Goal: Information Seeking & Learning: Learn about a topic

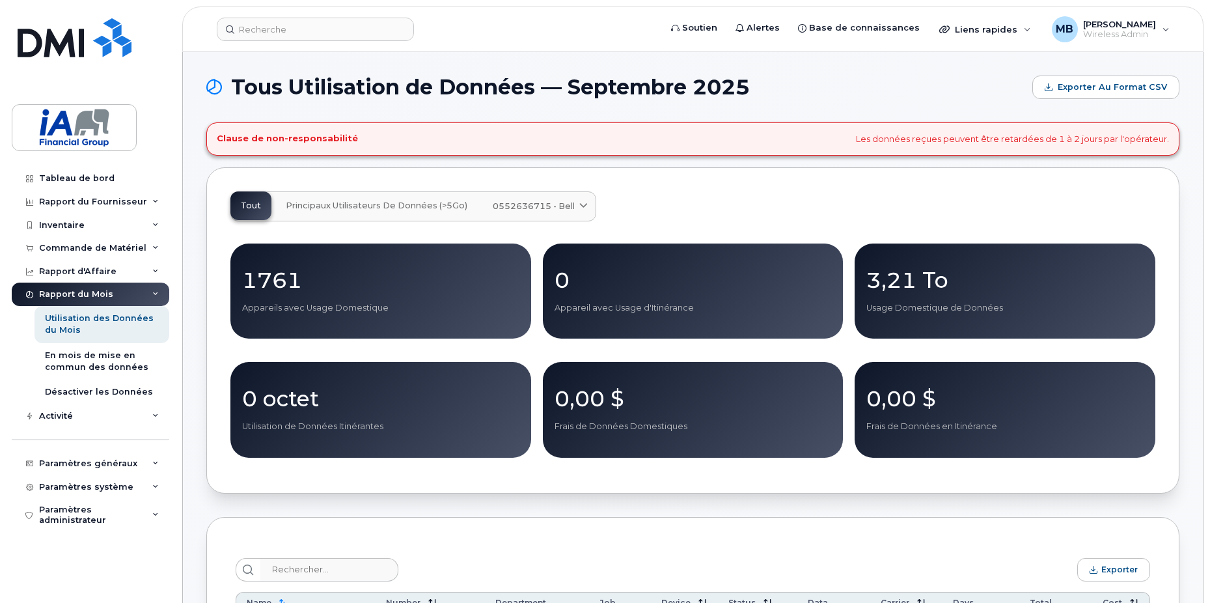
click at [319, 133] on h4 "Clause de non-responsabilité" at bounding box center [287, 138] width 141 height 10
click at [1078, 126] on div "Clause de non-responsabilité Les données reçues peuvent être retardées de 1 à 2…" at bounding box center [692, 138] width 973 height 33
click at [1103, 132] on div "Clause de non-responsabilité Les données reçues peuvent être retardées de 1 à 2…" at bounding box center [692, 138] width 973 height 33
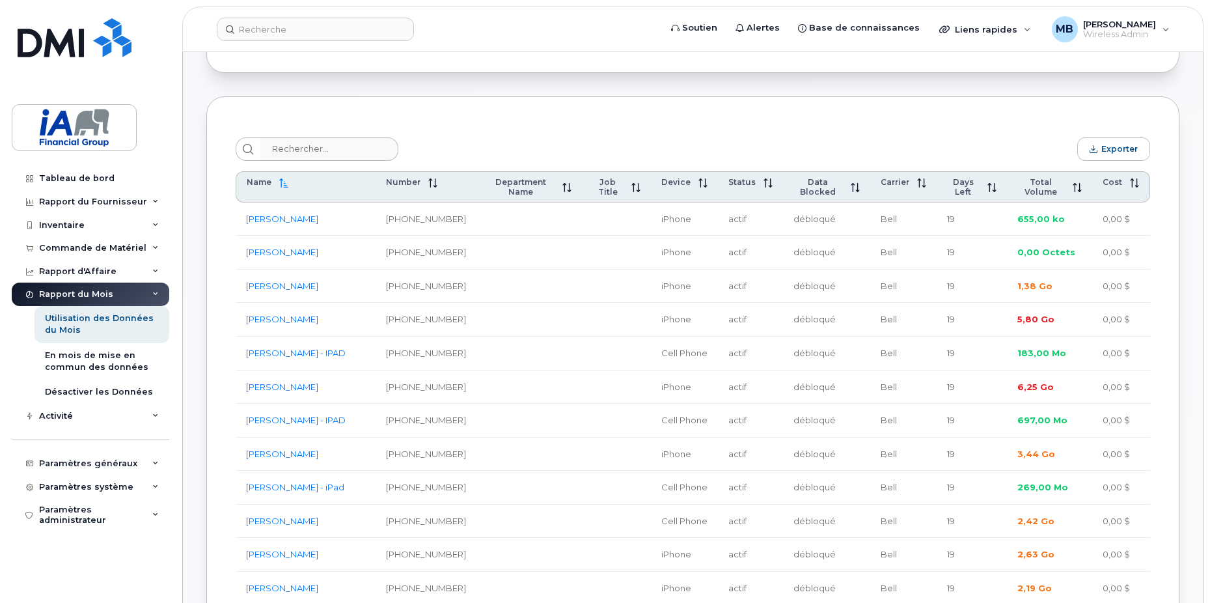
scroll to position [456, 0]
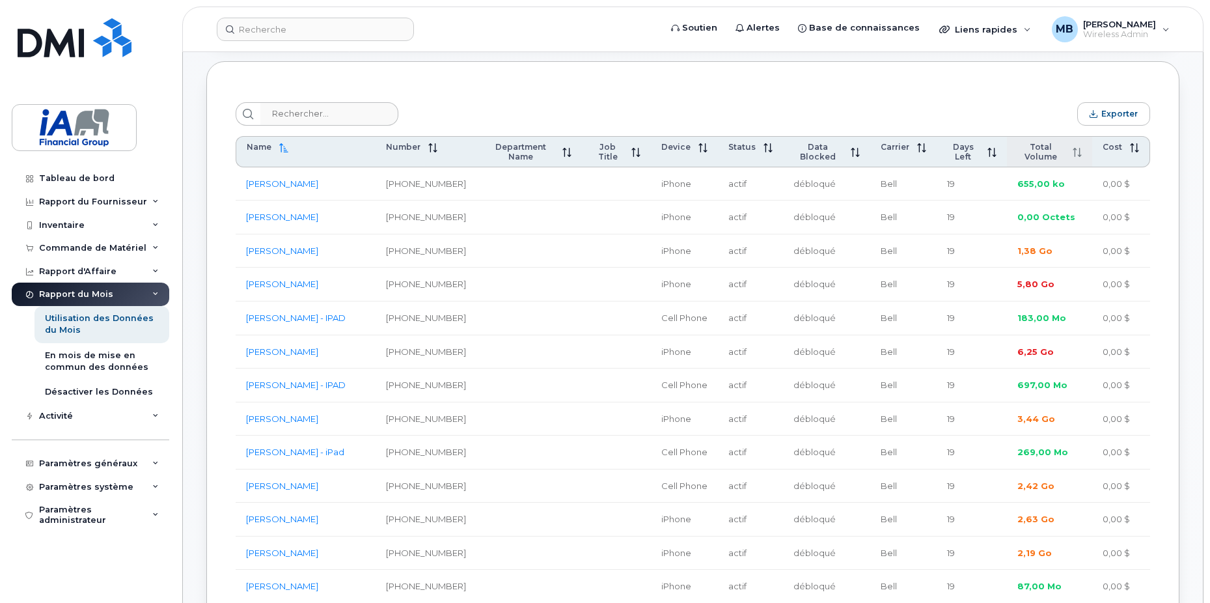
click at [1044, 153] on span "Total Volume" at bounding box center [1041, 152] width 48 height 20
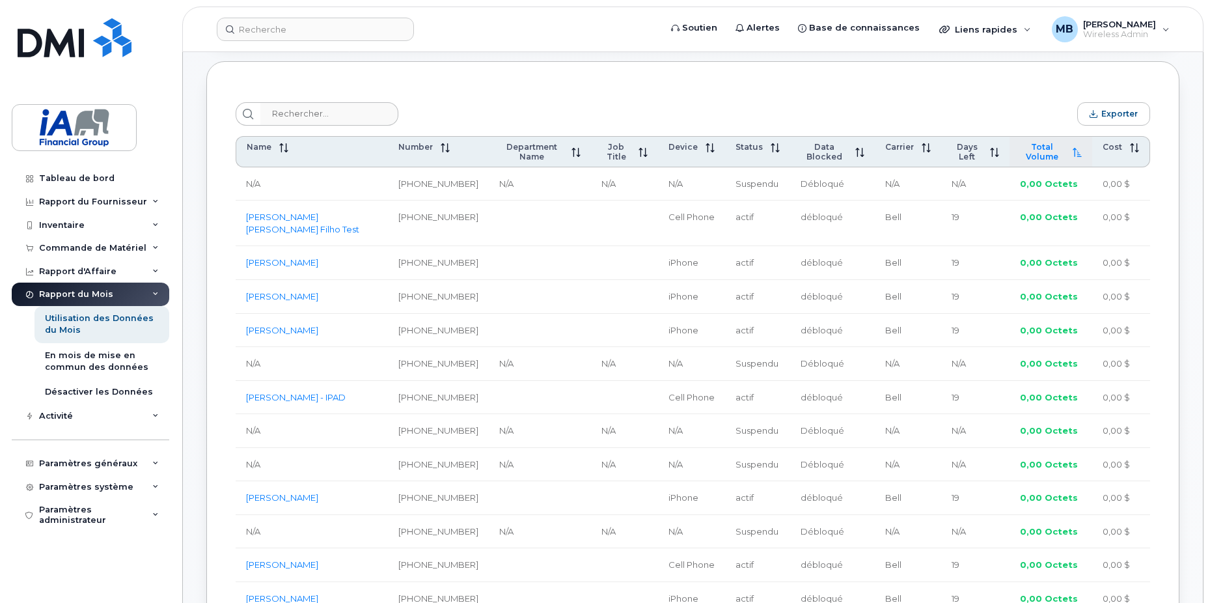
click at [1044, 153] on span "Total Volume" at bounding box center [1042, 152] width 45 height 20
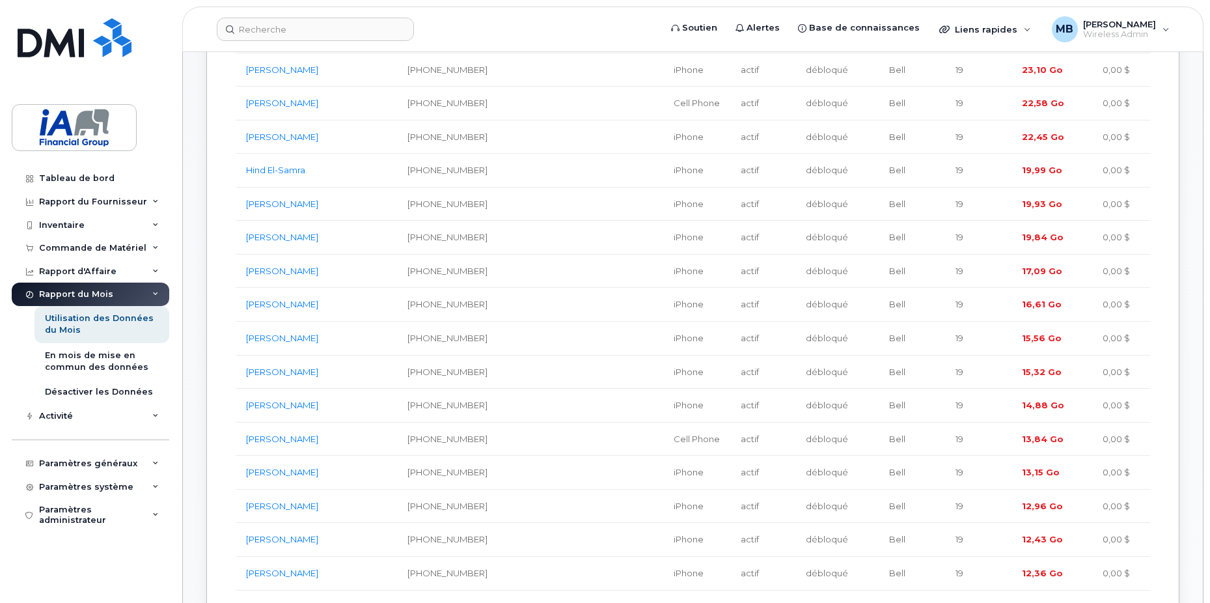
scroll to position [325, 0]
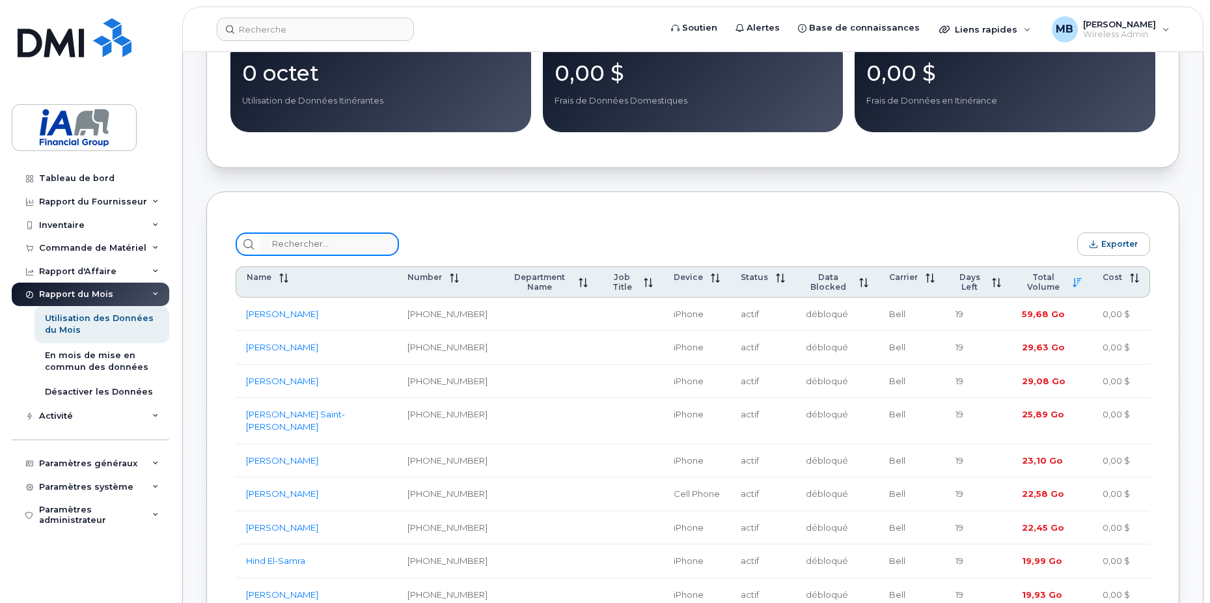
click at [326, 245] on input "search" at bounding box center [329, 243] width 139 height 23
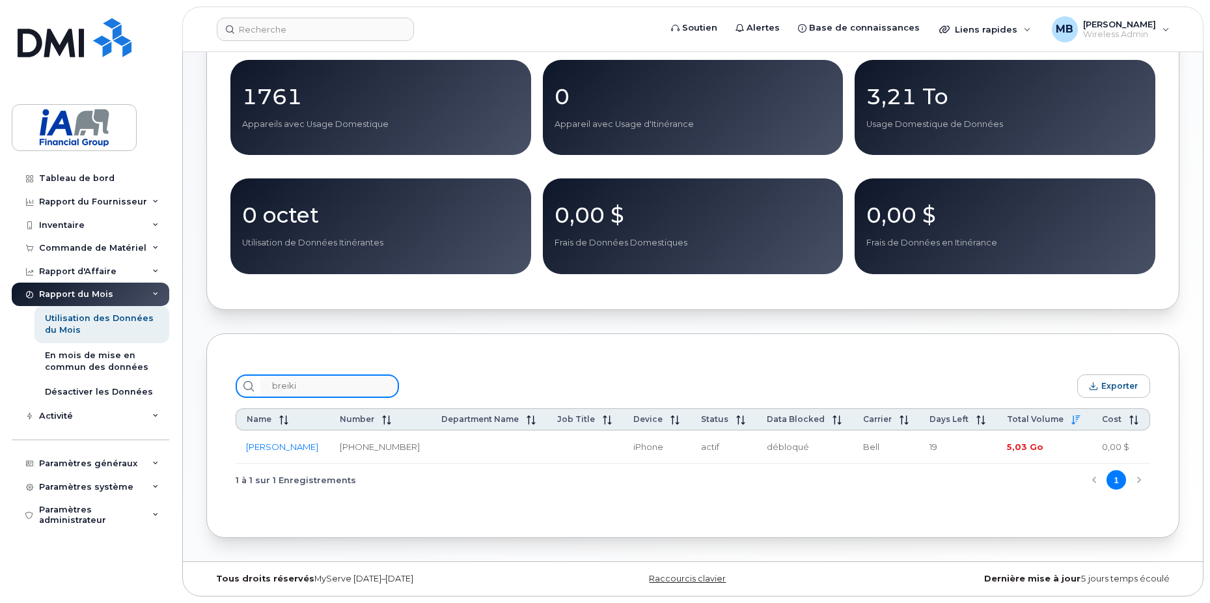
scroll to position [187, 0]
type input "breiki"
click at [300, 447] on link "[PERSON_NAME]" at bounding box center [282, 446] width 72 height 10
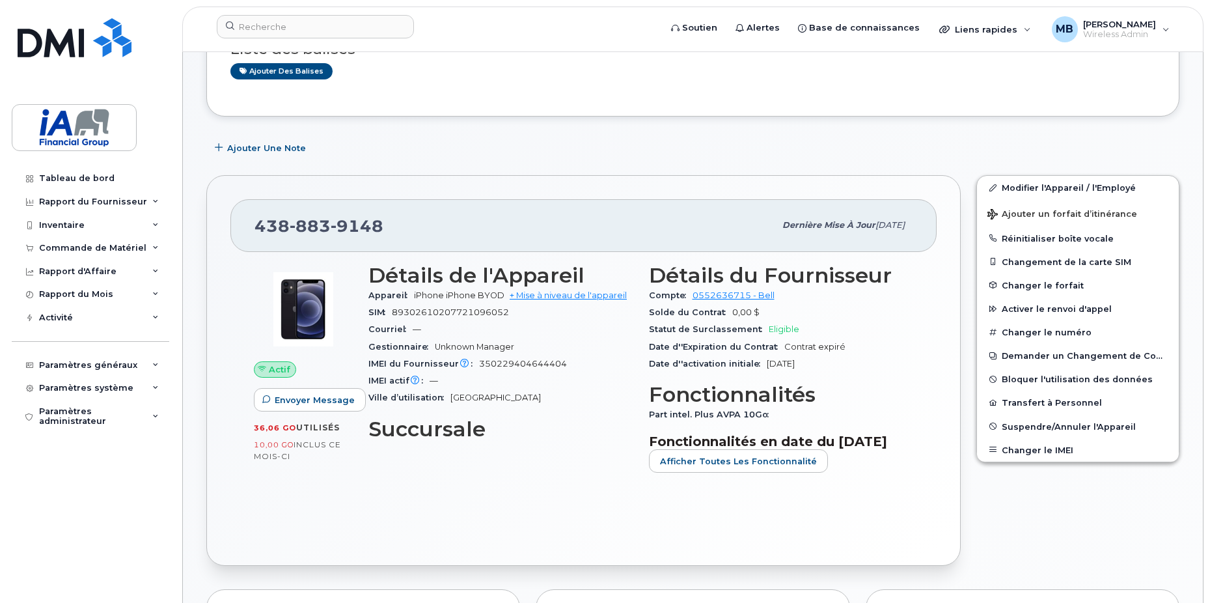
scroll to position [195, 0]
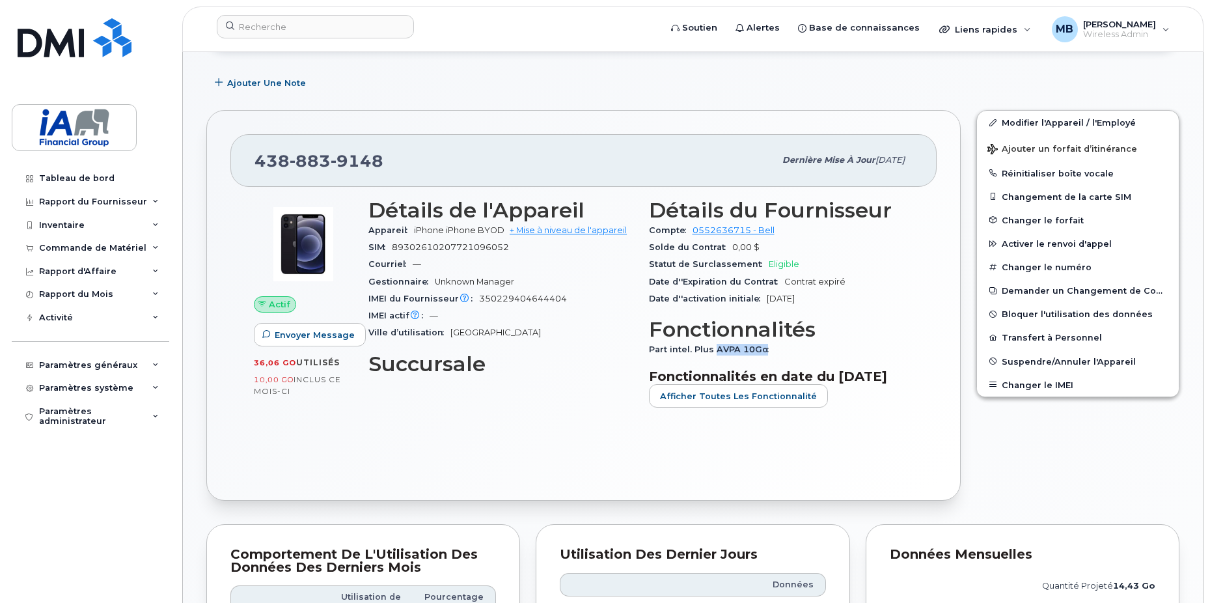
drag, startPoint x: 774, startPoint y: 355, endPoint x: 701, endPoint y: 357, distance: 72.9
click at [704, 357] on div "Part intel. Plus AVPA 10Go" at bounding box center [781, 349] width 265 height 17
click at [923, 375] on div "Actif Envoyer Message 36,06 Go  utilisés 10,00 Go  inclus ce mois-ci Détails de…" at bounding box center [583, 332] width 706 height 290
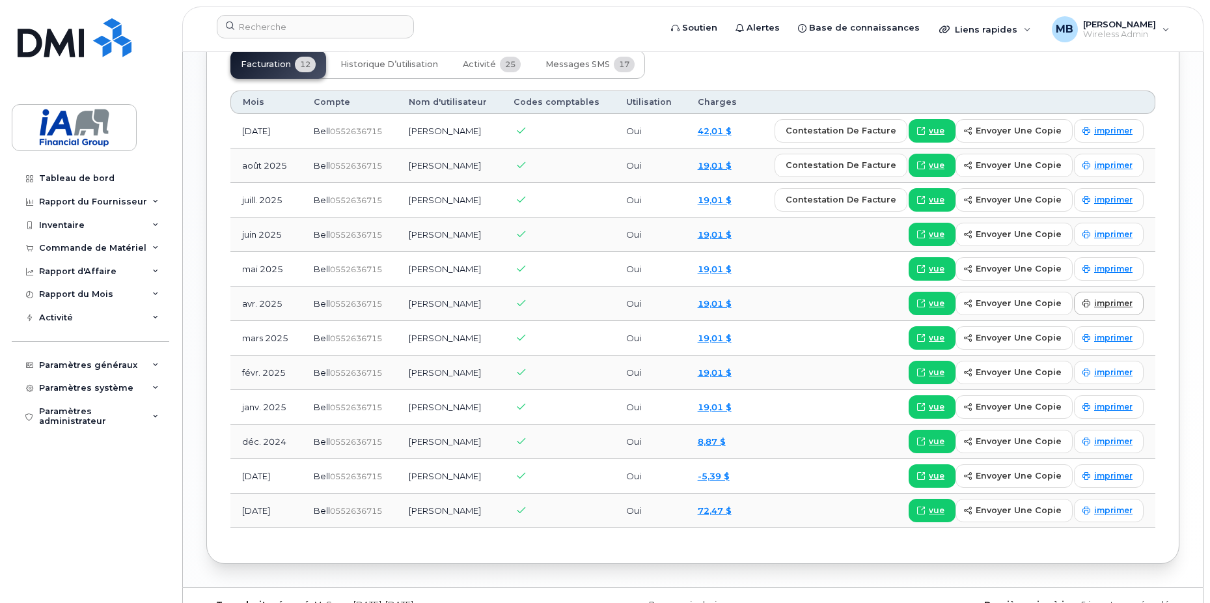
scroll to position [1041, 0]
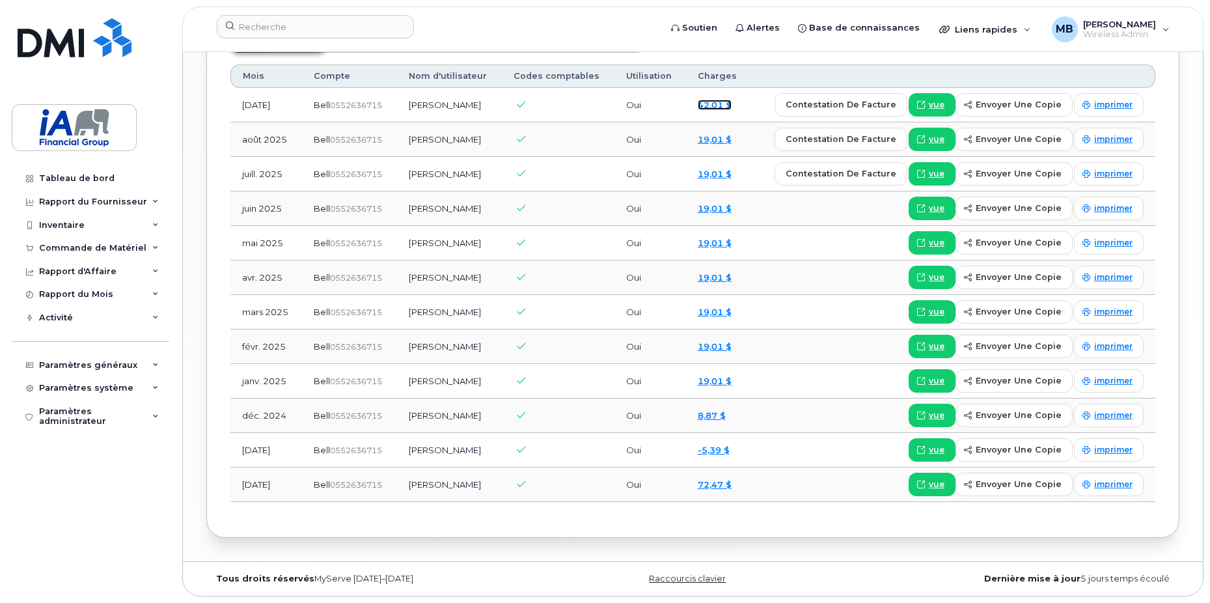
click at [718, 110] on link "42,01 $" at bounding box center [715, 105] width 34 height 10
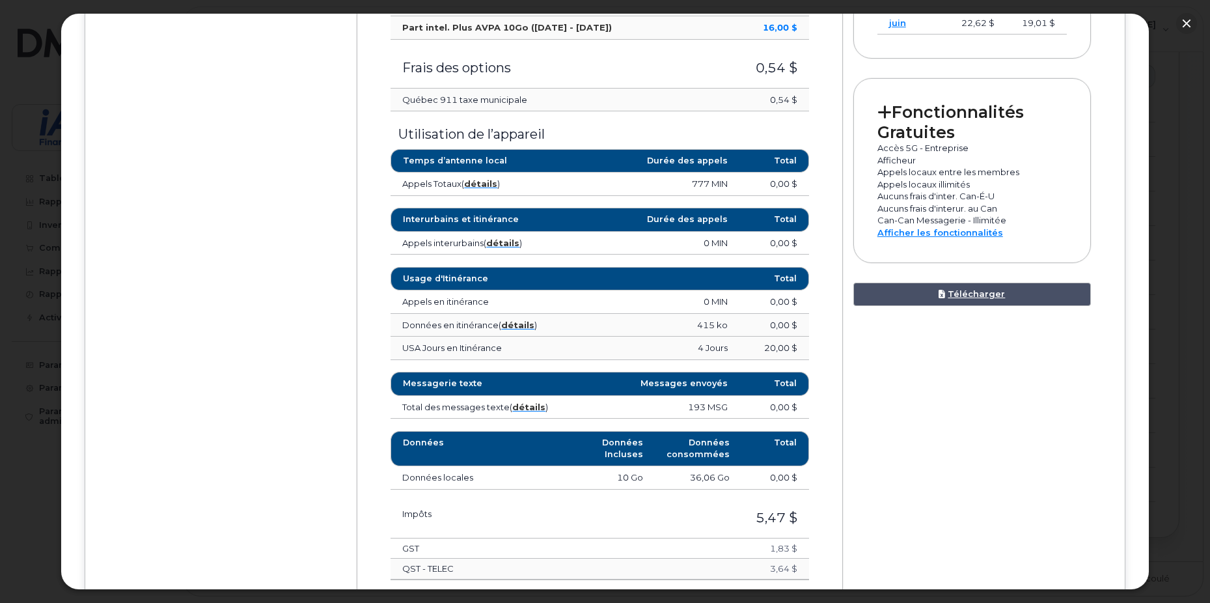
scroll to position [651, 0]
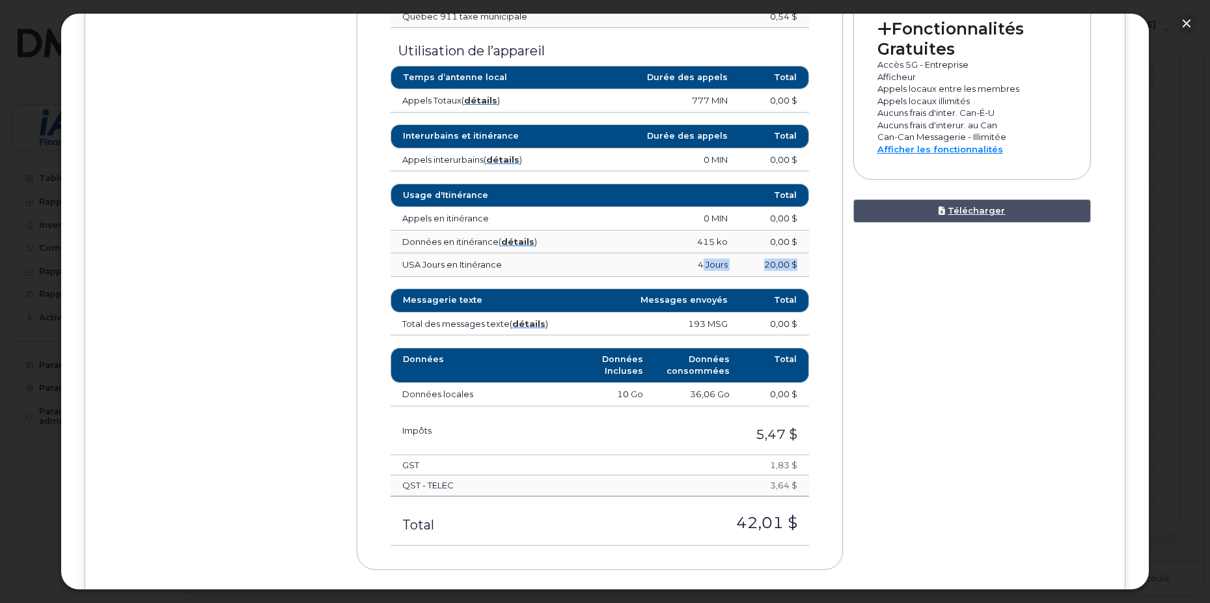
drag, startPoint x: 790, startPoint y: 266, endPoint x: 666, endPoint y: 260, distance: 123.8
click at [666, 260] on tr "USA Jours en Itinérance 4 Jours 20,00 $" at bounding box center [599, 264] width 418 height 23
click at [665, 266] on td "4 Jours" at bounding box center [652, 264] width 174 height 23
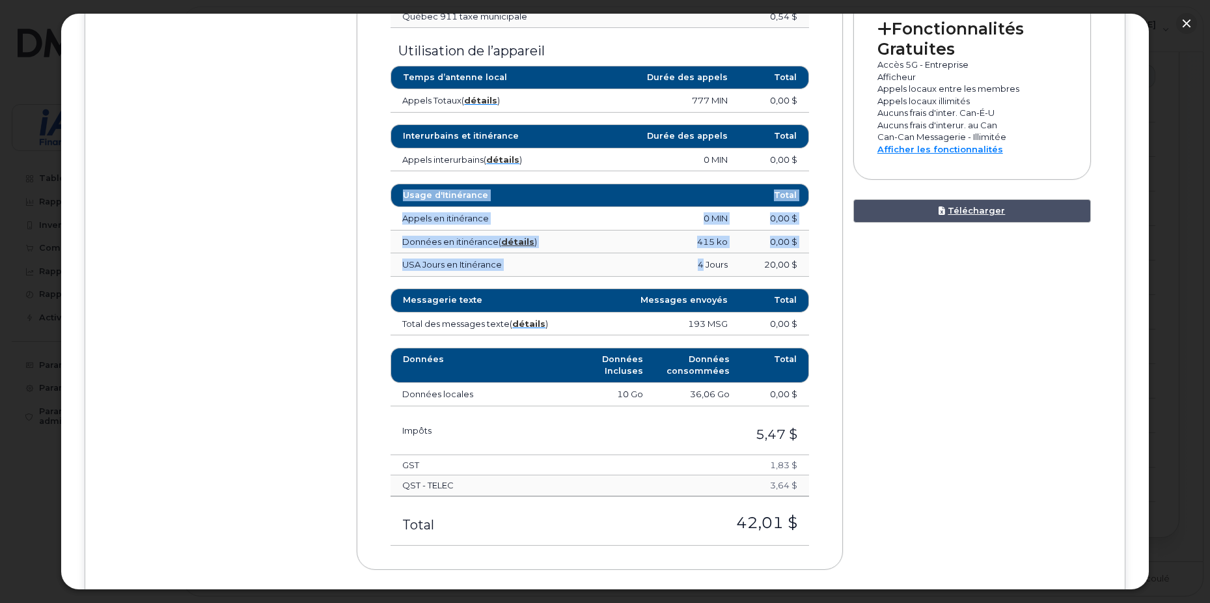
drag, startPoint x: 675, startPoint y: 268, endPoint x: 828, endPoint y: 269, distance: 152.9
click at [828, 269] on div "Sommaire mensuel Frais du forfait Part intel. Plus AVPA 10Go (Sep 5 - Oct 4) 16…" at bounding box center [600, 204] width 486 height 729
click at [825, 273] on div "Sommaire mensuel Frais du forfait Part intel. Plus AVPA 10Go (Sep 5 - Oct 4) 16…" at bounding box center [600, 204] width 486 height 729
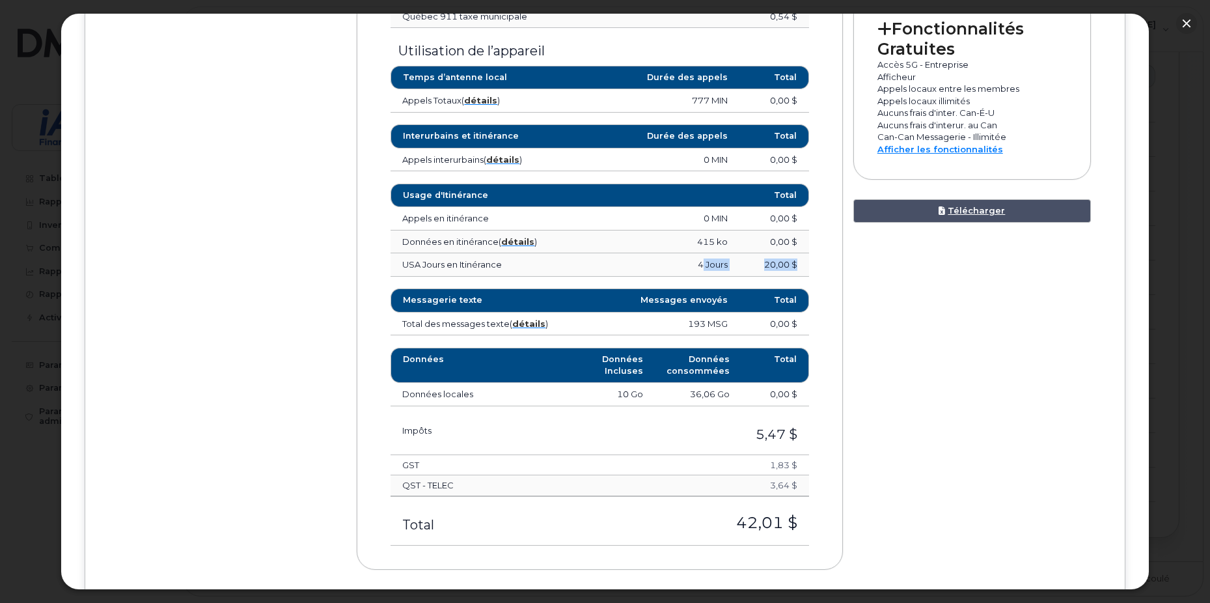
drag, startPoint x: 791, startPoint y: 266, endPoint x: 672, endPoint y: 260, distance: 119.9
click at [672, 260] on tr "USA Jours en Itinérance 4 Jours 20,00 $" at bounding box center [599, 264] width 418 height 23
drag, startPoint x: 672, startPoint y: 260, endPoint x: 822, endPoint y: 286, distance: 152.7
click at [822, 286] on div "Sommaire mensuel Frais du forfait Part intel. Plus AVPA 10Go (Sep 5 - Oct 4) 16…" at bounding box center [600, 204] width 486 height 729
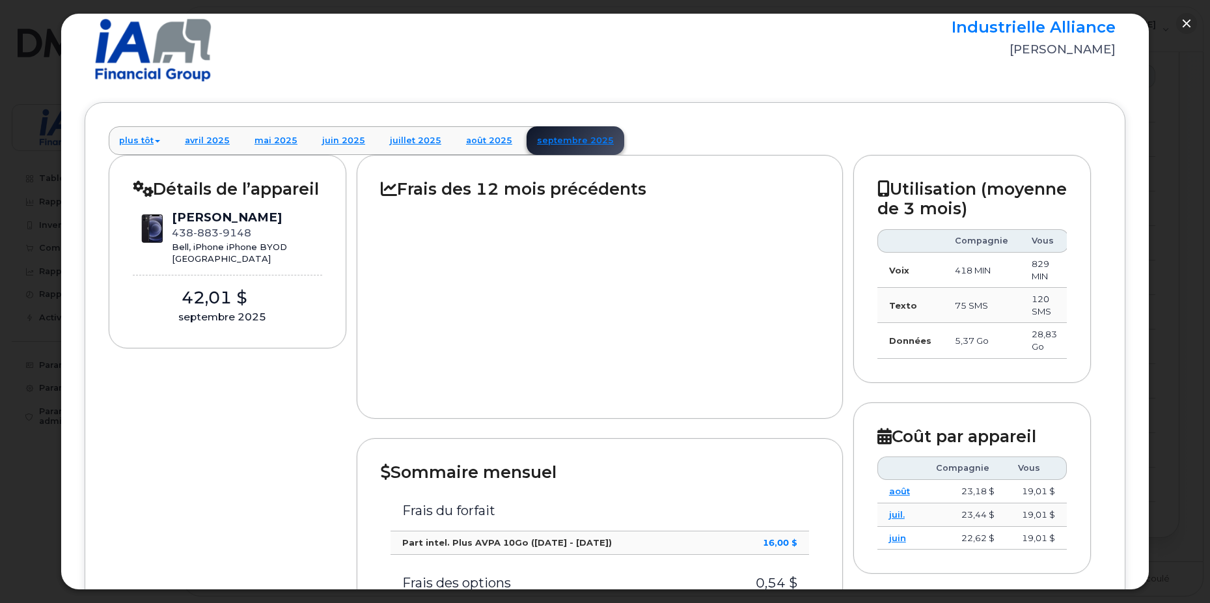
scroll to position [0, 0]
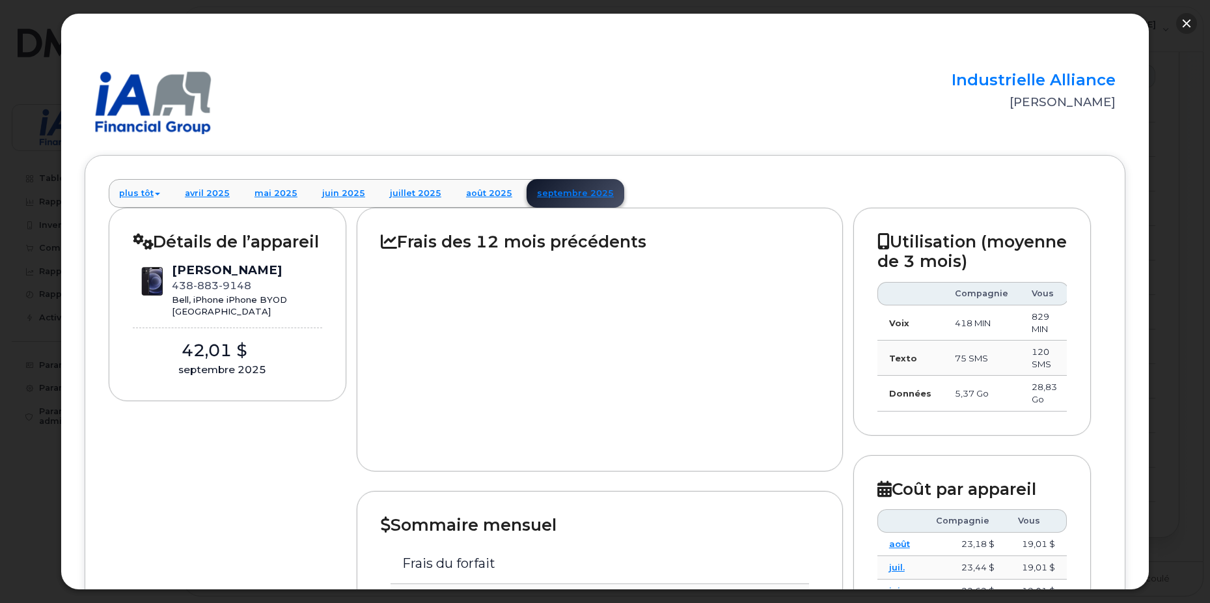
click at [1186, 25] on button "button" at bounding box center [1186, 23] width 21 height 21
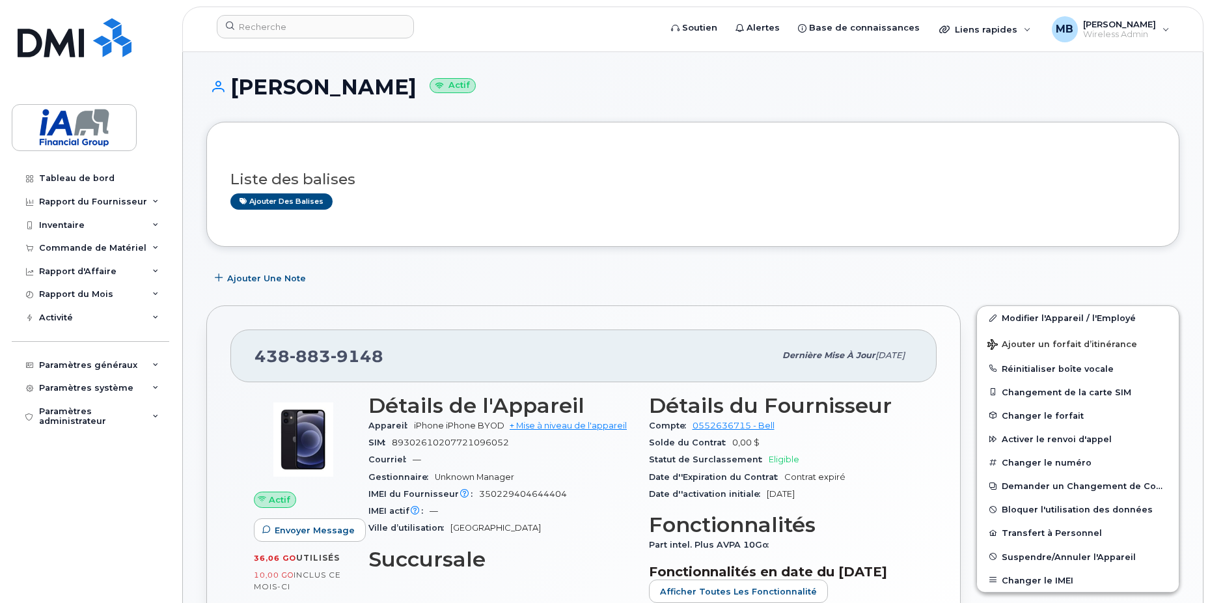
click at [769, 459] on span "Eligible" at bounding box center [784, 459] width 31 height 10
click at [86, 172] on link "Tableau de bord" at bounding box center [90, 178] width 157 height 23
click at [72, 175] on div "Tableau de bord" at bounding box center [76, 178] width 75 height 10
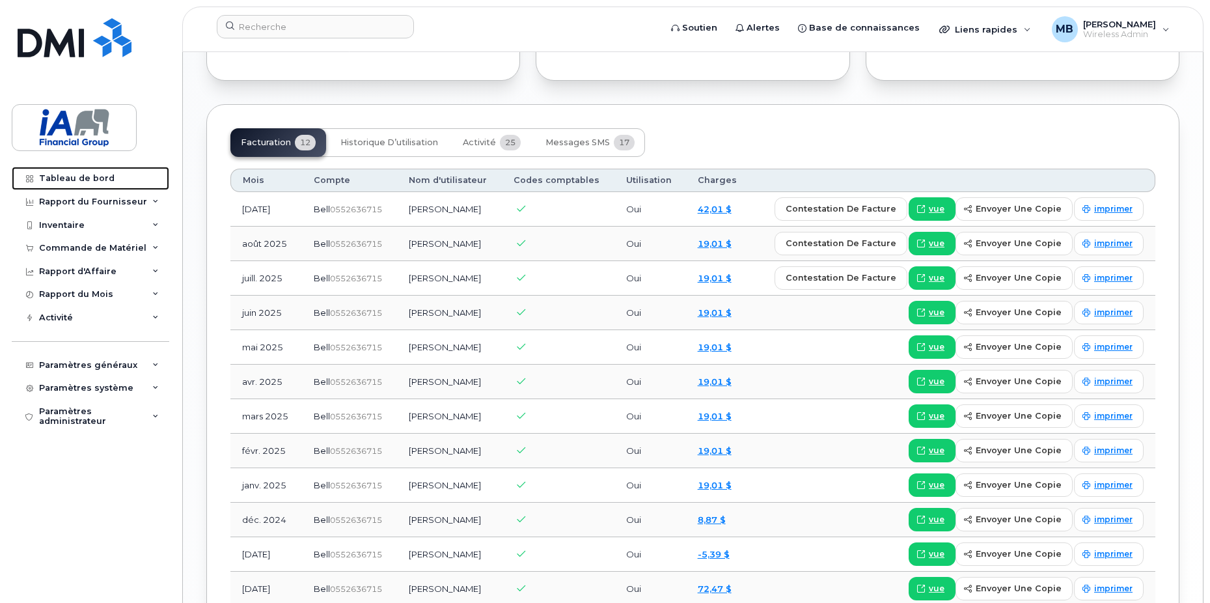
scroll to position [1054, 0]
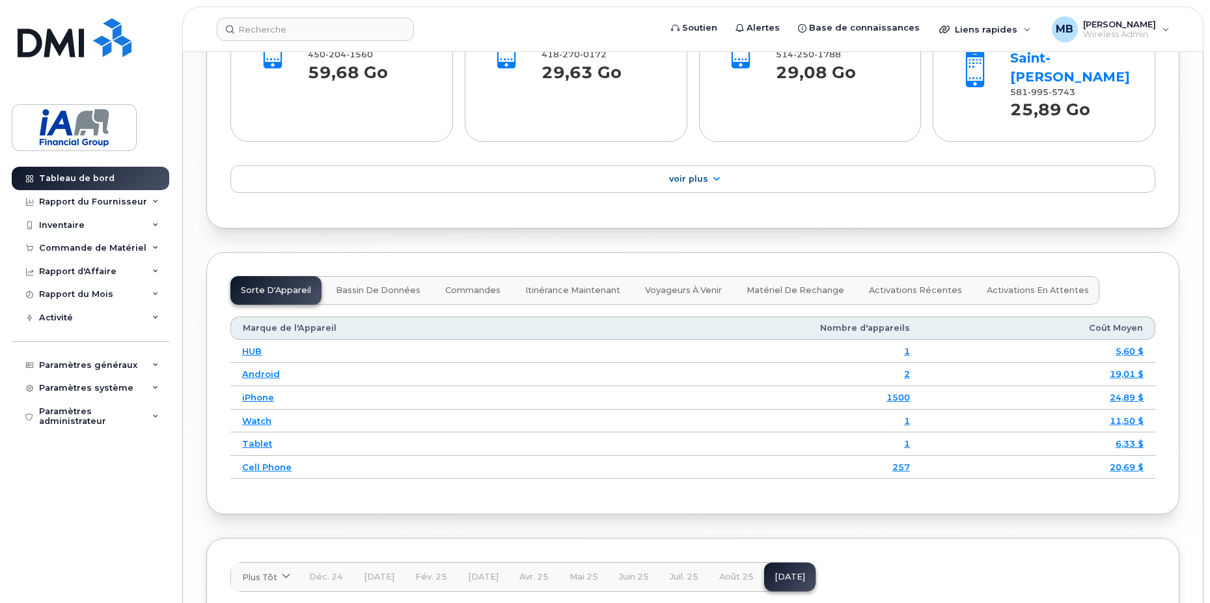
scroll to position [1497, 0]
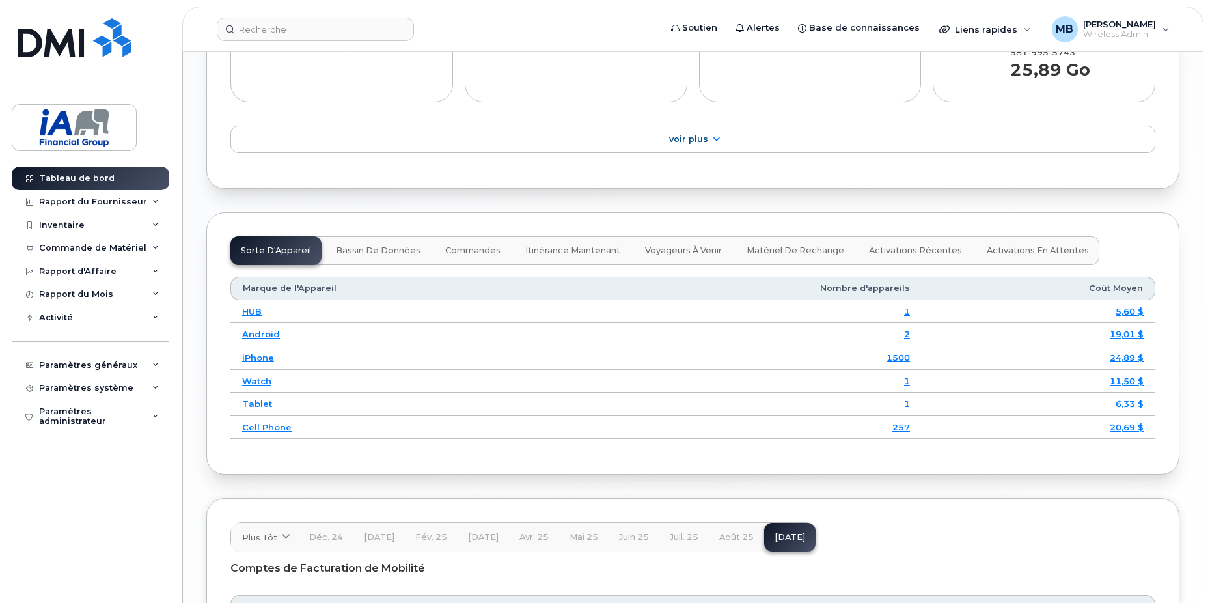
click at [357, 245] on span "Bassin de Données" at bounding box center [378, 250] width 85 height 10
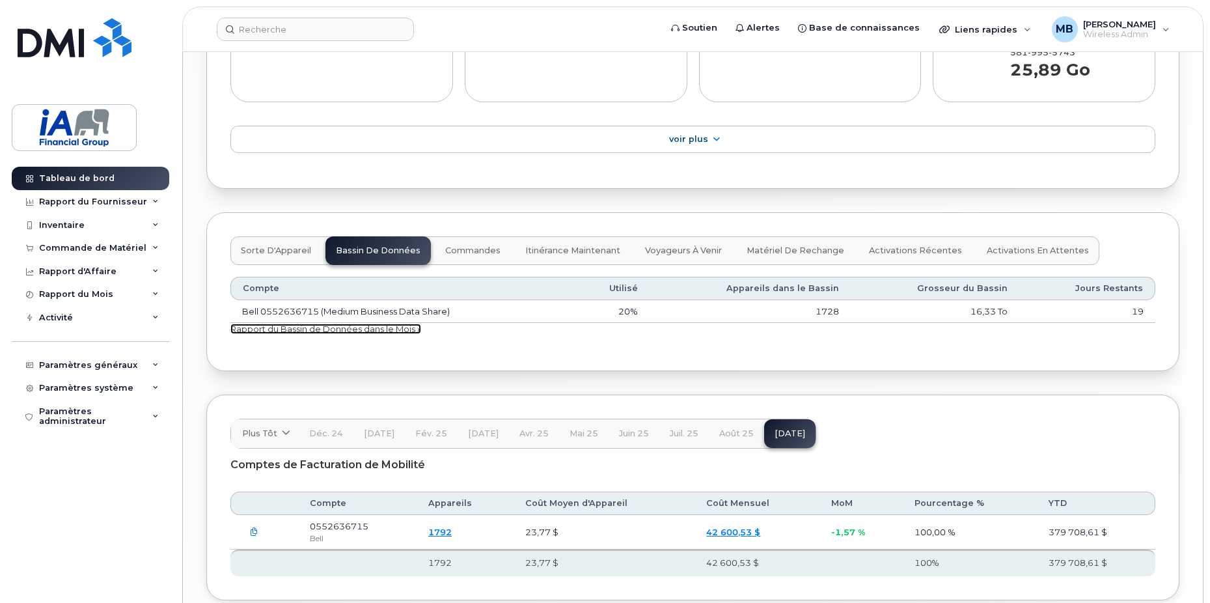
click at [330, 323] on link "Rapport du Bassin de Données dans le Mois »" at bounding box center [325, 328] width 191 height 10
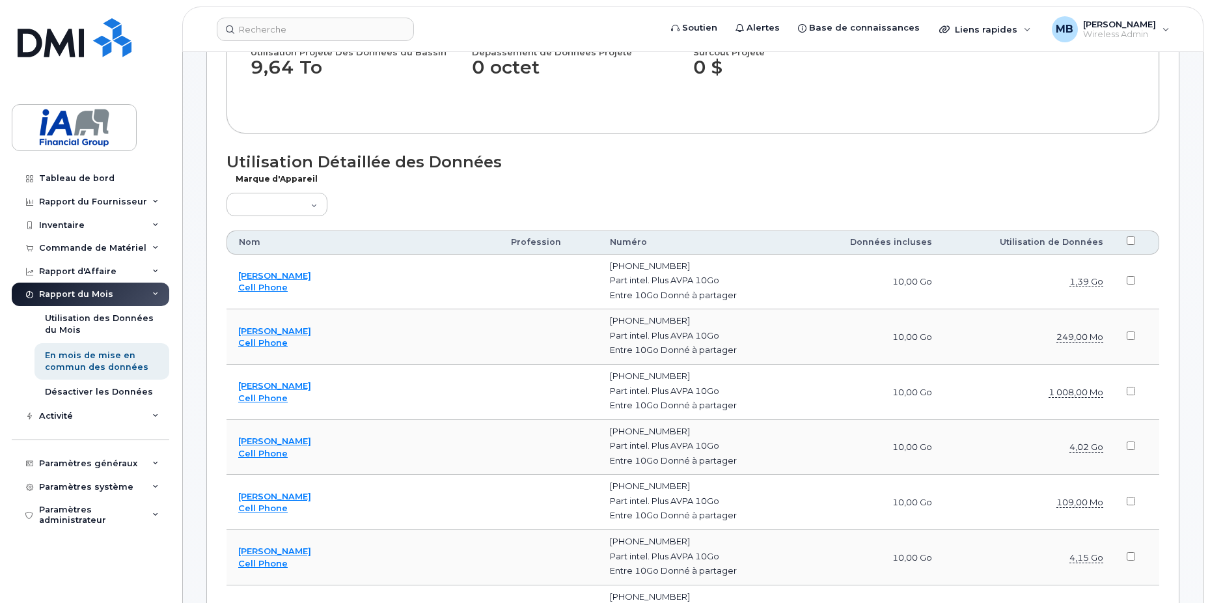
scroll to position [325, 0]
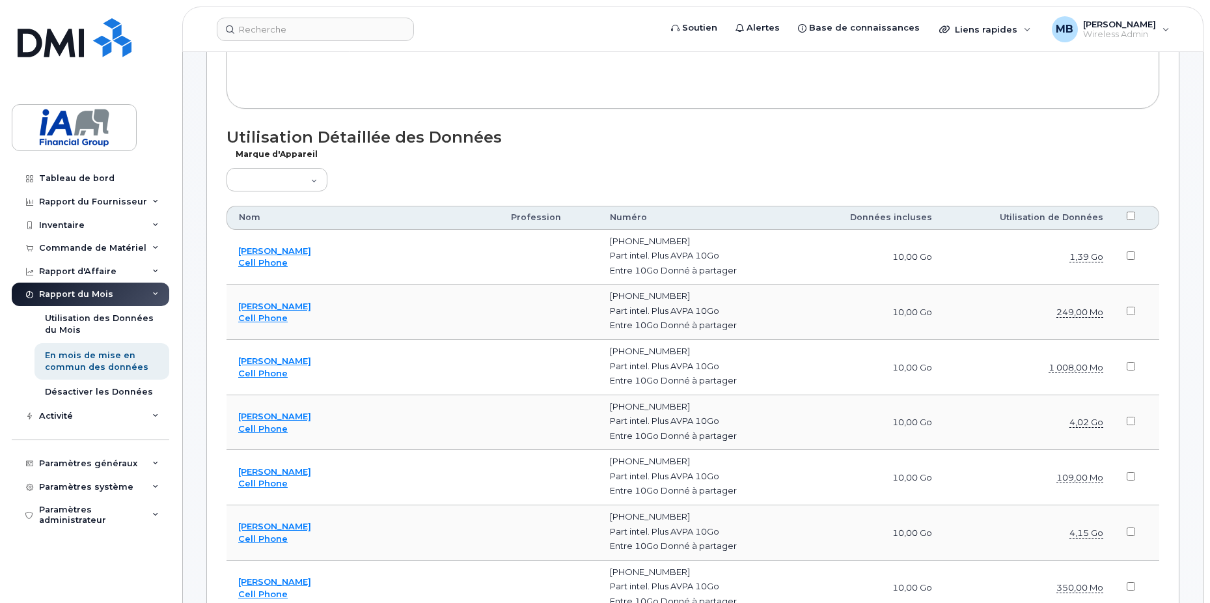
click at [1071, 220] on th "Utilisation de Données" at bounding box center [1029, 217] width 171 height 23
click at [305, 182] on select "Carte Air Android Blackberry Téléphone portable GPS Concentrateur iPhone Ordina…" at bounding box center [276, 179] width 101 height 23
click at [1070, 214] on th "Utilisation de Données" at bounding box center [1029, 217] width 171 height 23
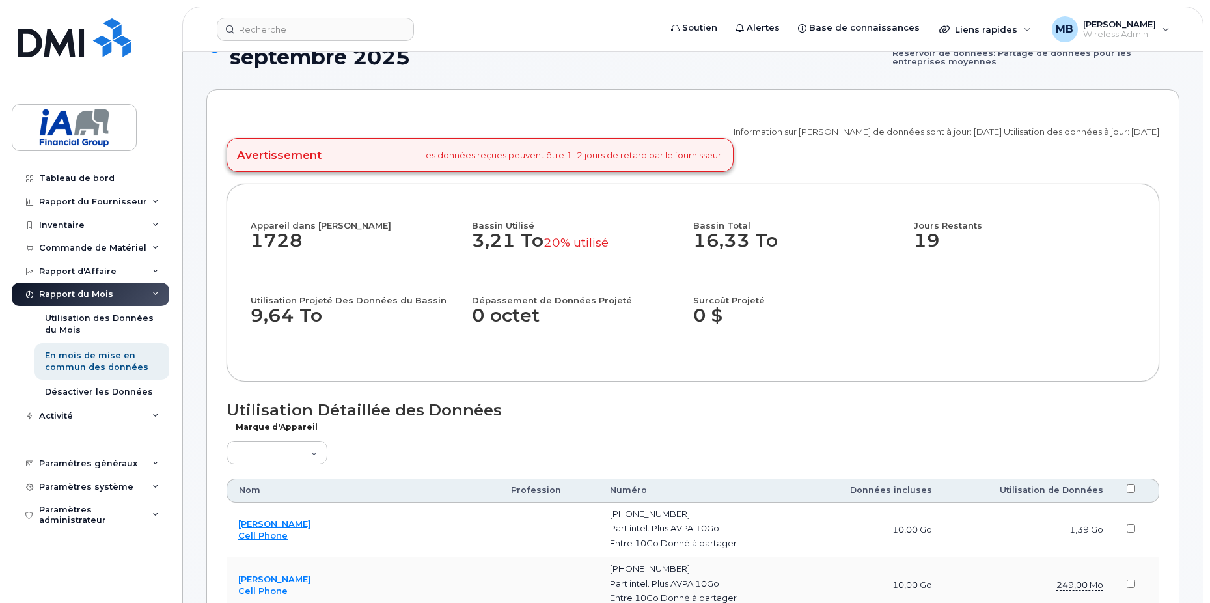
scroll to position [0, 0]
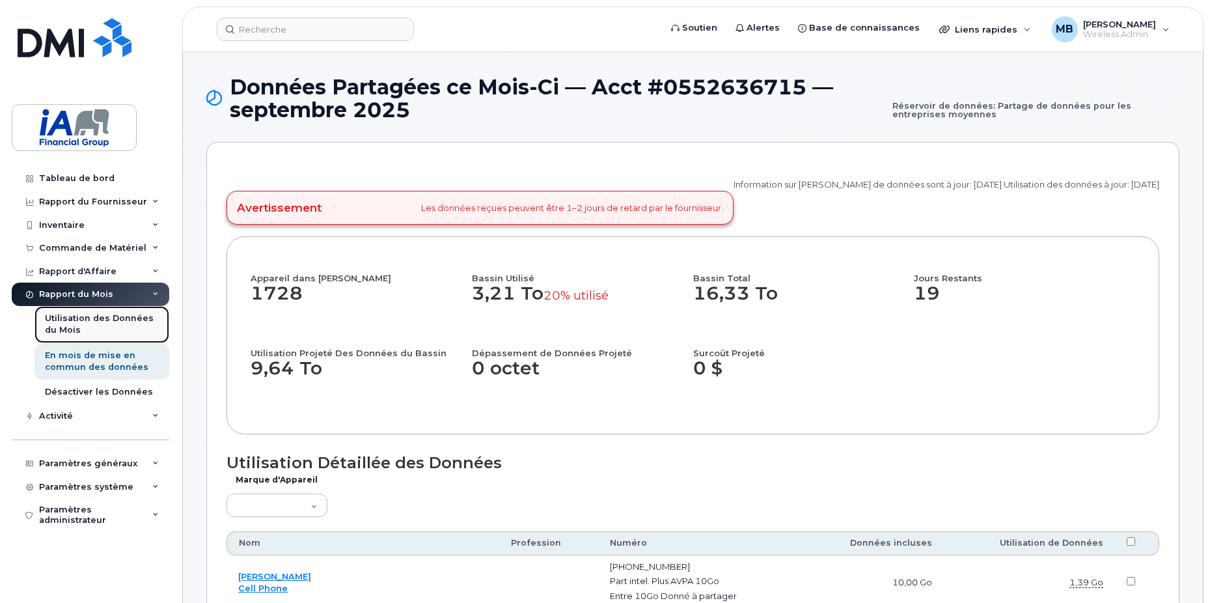
click at [76, 321] on div "Utilisation des Données du Mois" at bounding box center [102, 324] width 114 height 24
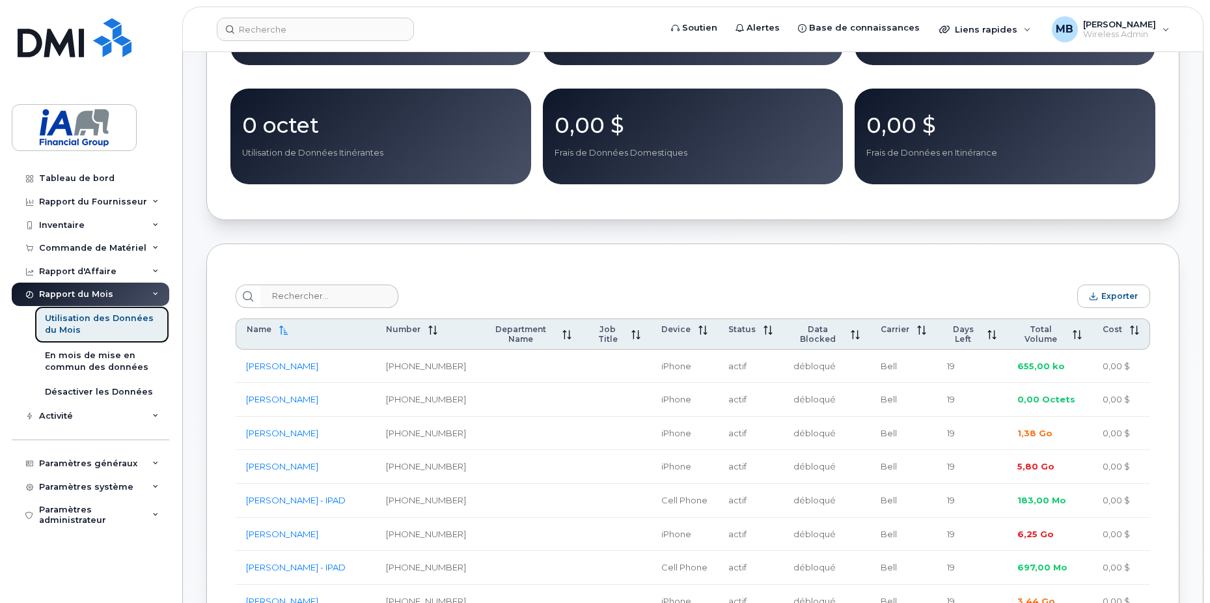
scroll to position [325, 0]
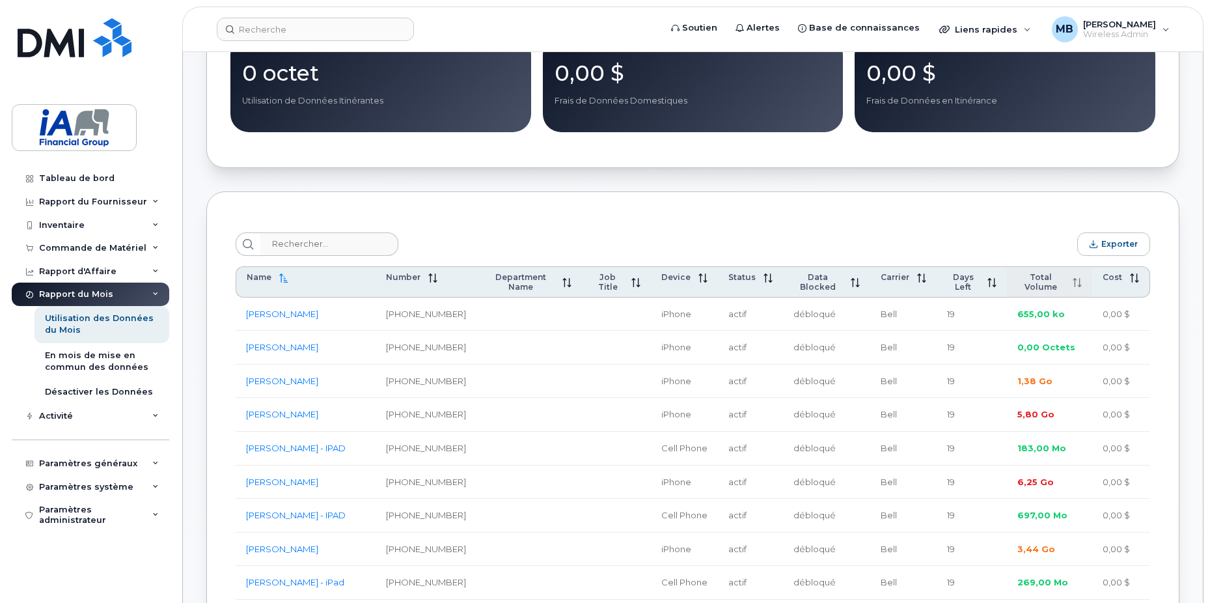
click at [1041, 292] on span "Total Volume" at bounding box center [1041, 282] width 48 height 20
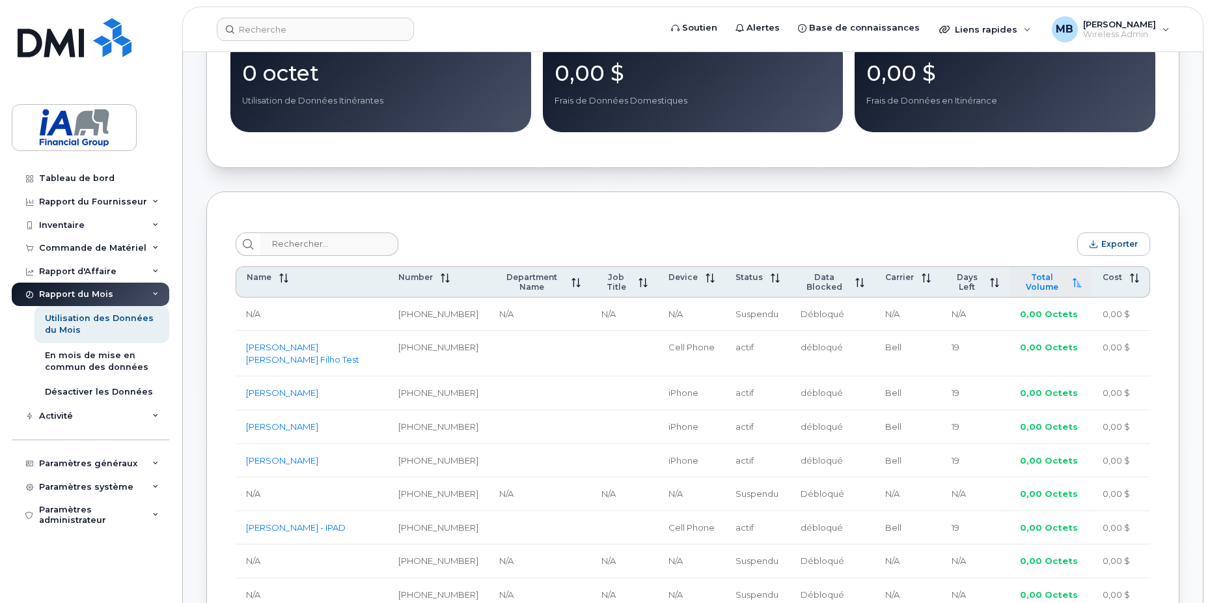
click at [1041, 292] on span "Total Volume" at bounding box center [1042, 282] width 45 height 20
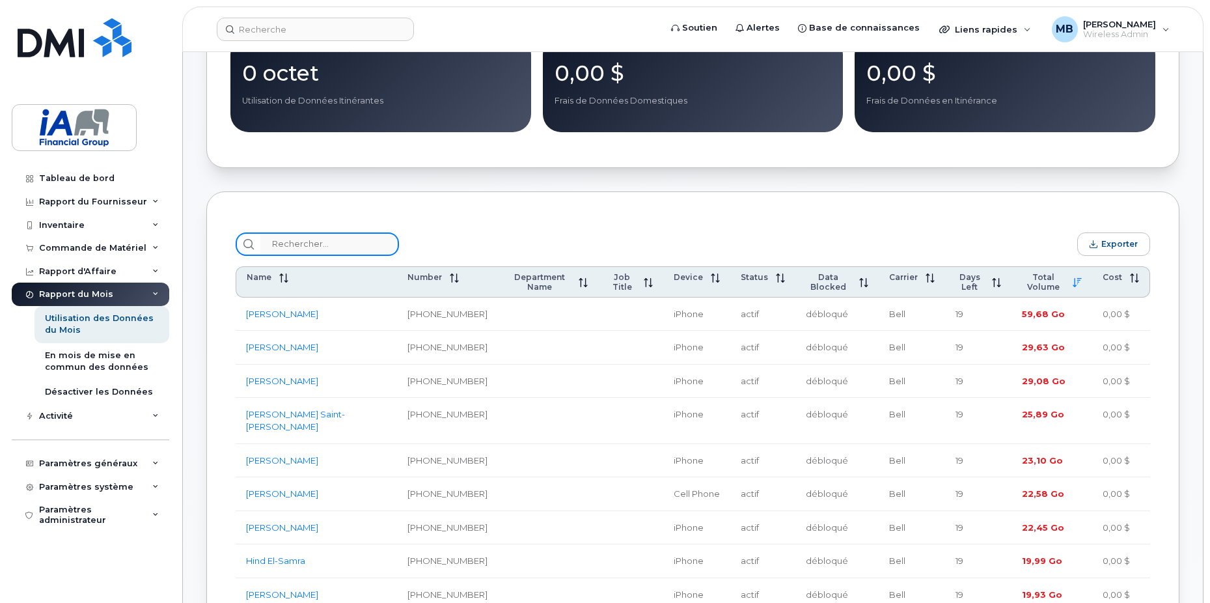
click at [342, 249] on input "search" at bounding box center [329, 243] width 139 height 23
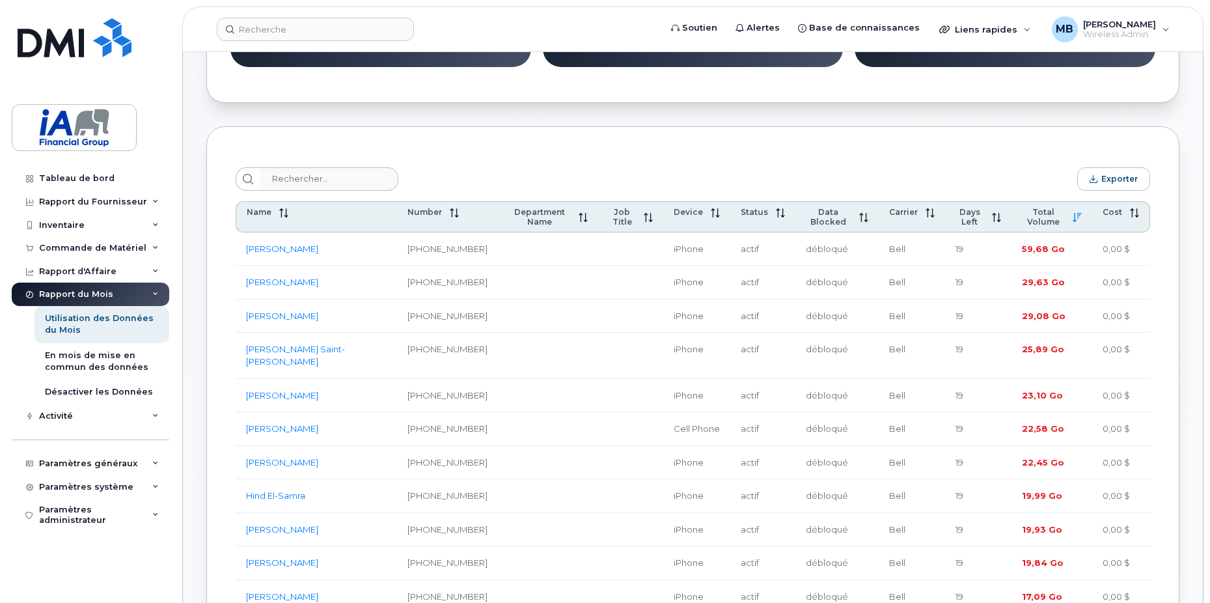
click at [155, 295] on icon at bounding box center [155, 294] width 7 height 7
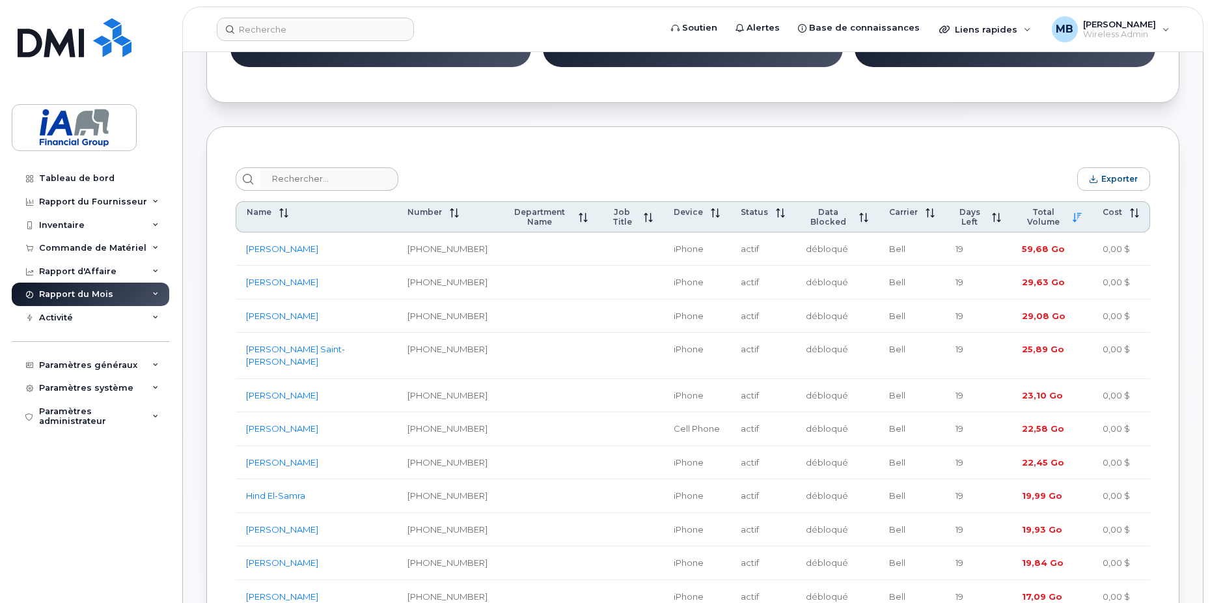
click at [155, 295] on icon at bounding box center [155, 294] width 7 height 7
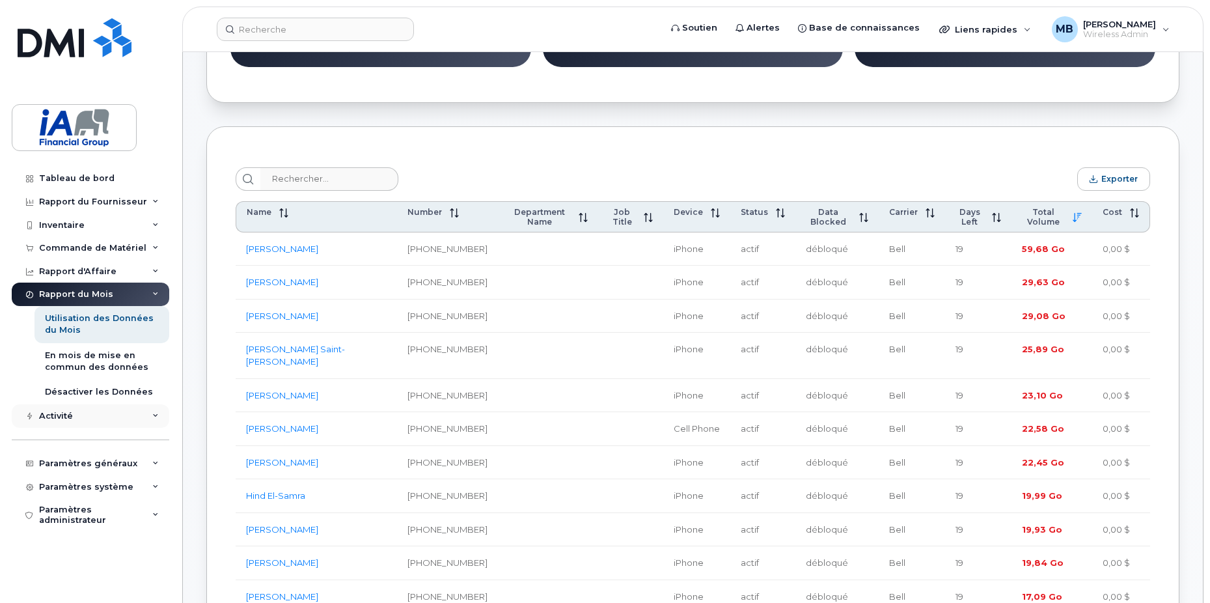
click at [91, 417] on div "Activité" at bounding box center [90, 415] width 157 height 23
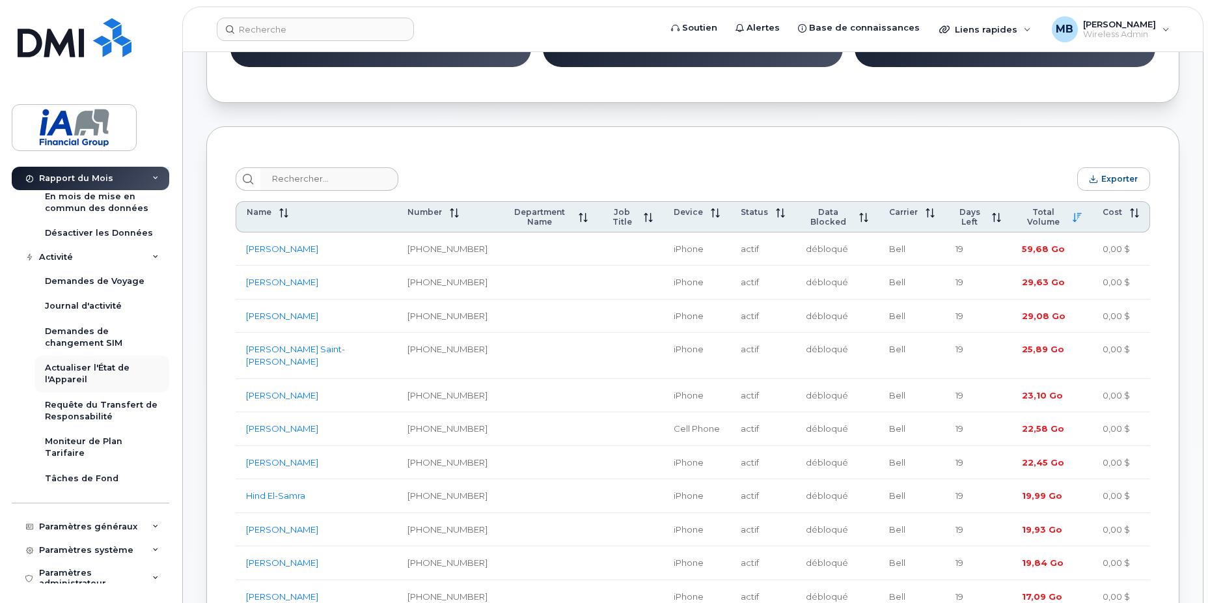
scroll to position [170, 0]
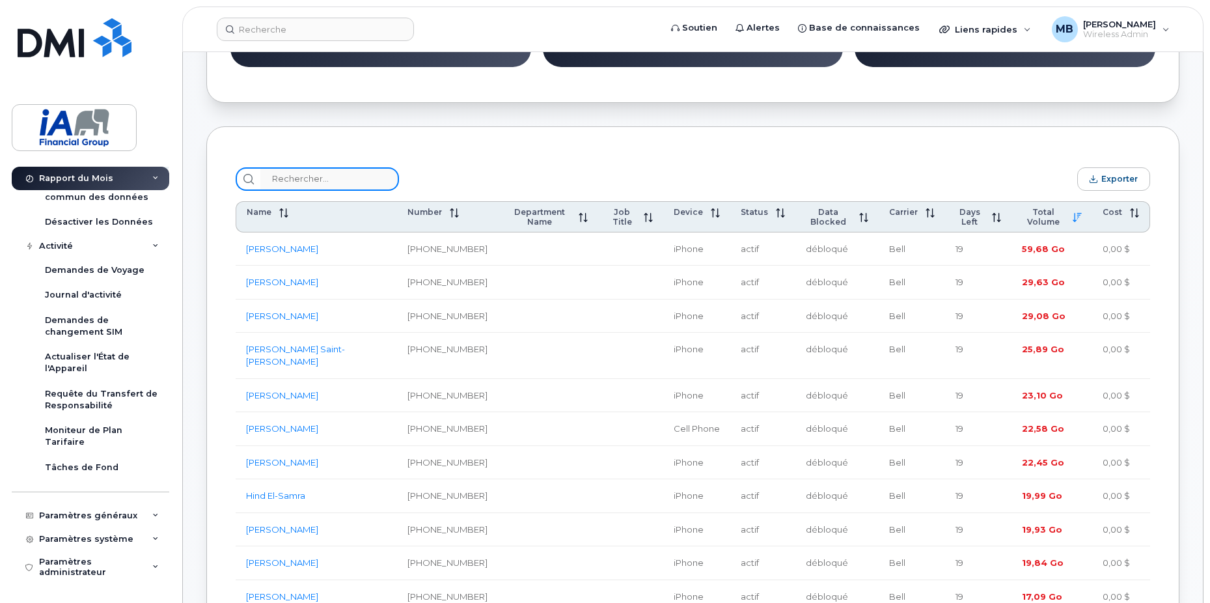
click at [349, 179] on input "search" at bounding box center [329, 178] width 139 height 23
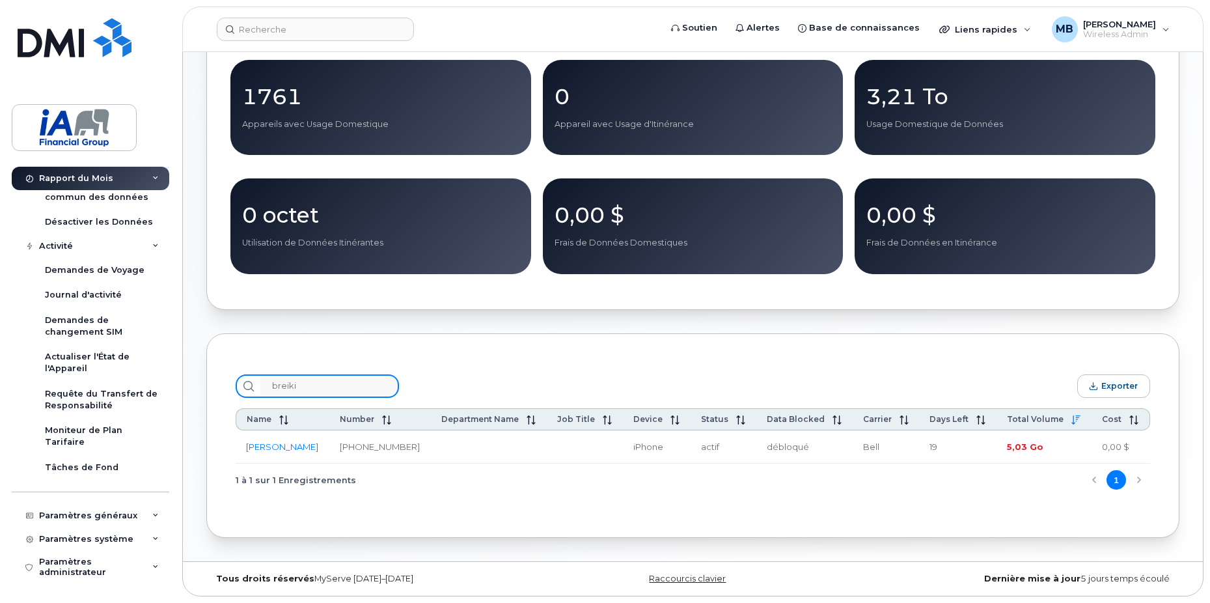
scroll to position [187, 0]
drag, startPoint x: 315, startPoint y: 382, endPoint x: 204, endPoint y: 368, distance: 111.5
click at [233, 376] on div "breiki Exporter Name Number Department Name Job Title Device Status Data Blocke…" at bounding box center [692, 435] width 925 height 133
type input "l"
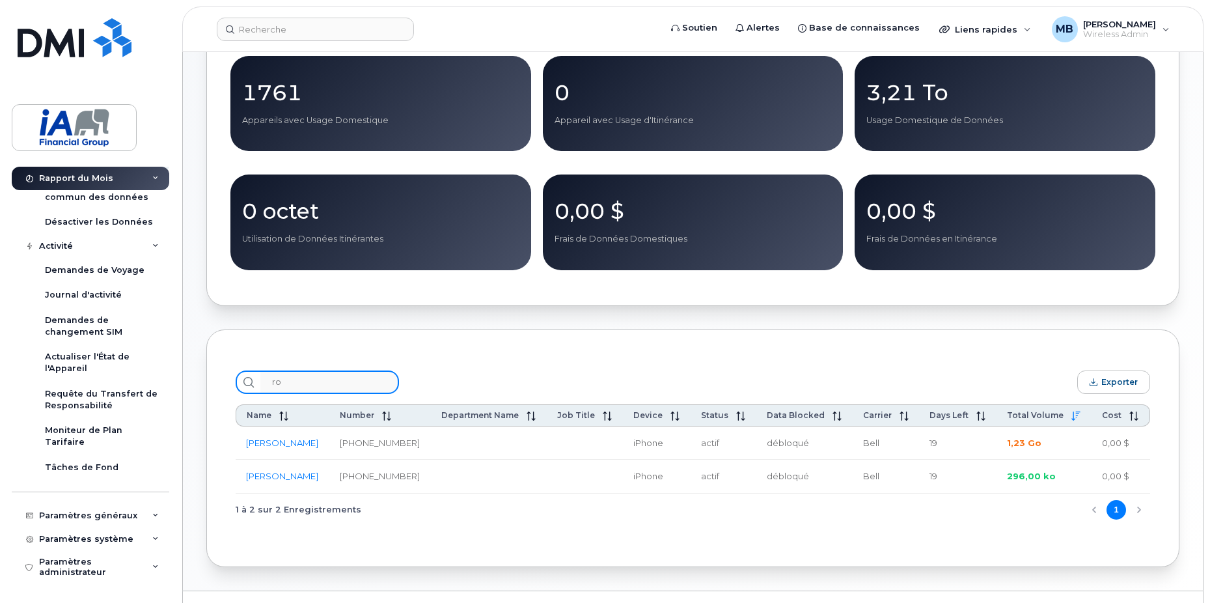
type input "r"
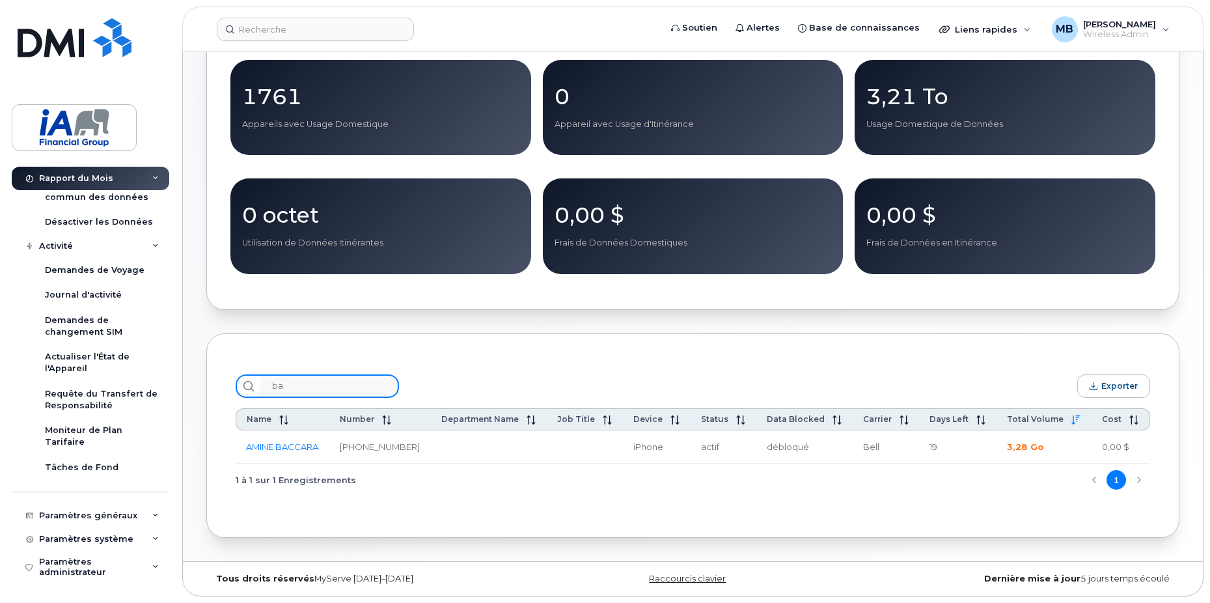
type input "b"
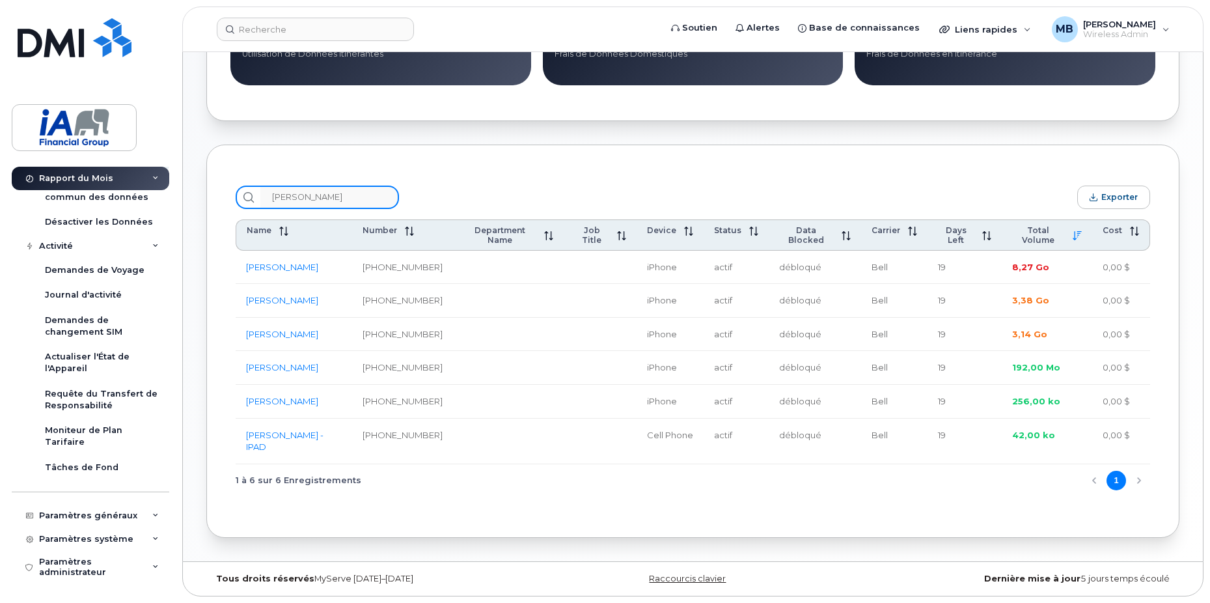
scroll to position [355, 0]
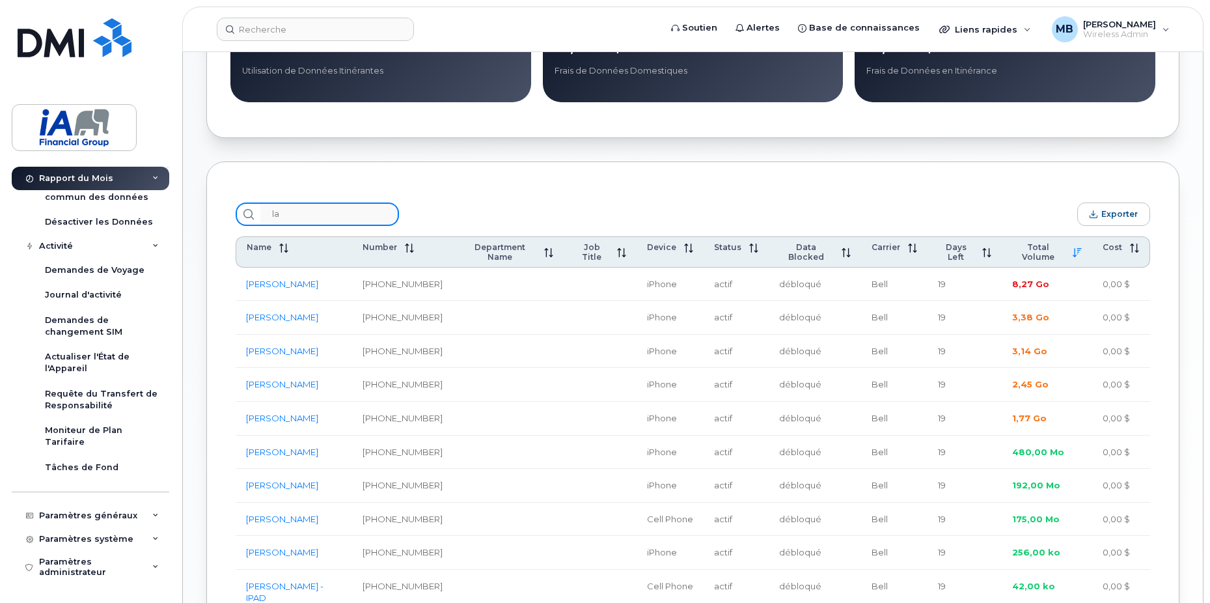
type input "l"
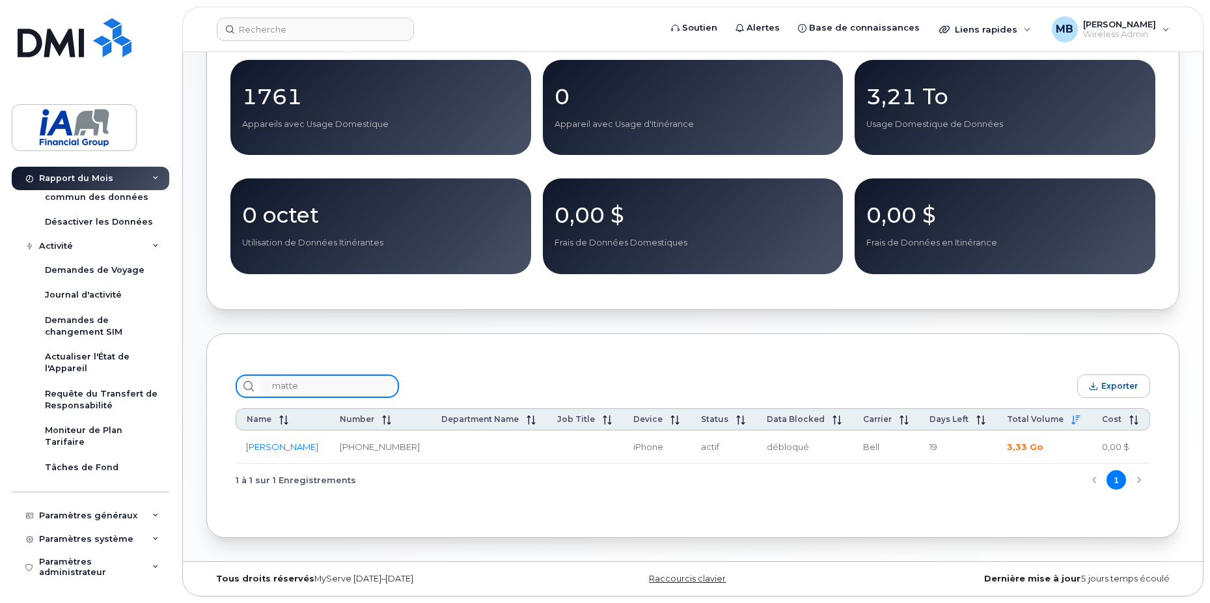
scroll to position [187, 0]
type input "m"
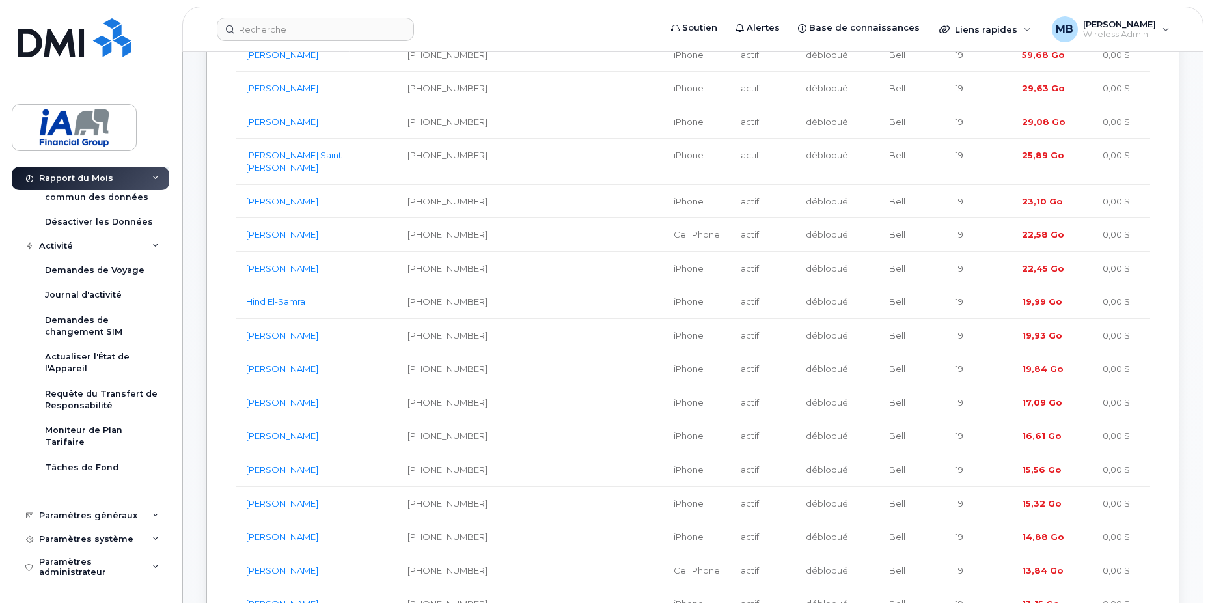
scroll to position [586, 0]
click at [107, 274] on div "Demandes de Voyage" at bounding box center [95, 270] width 100 height 12
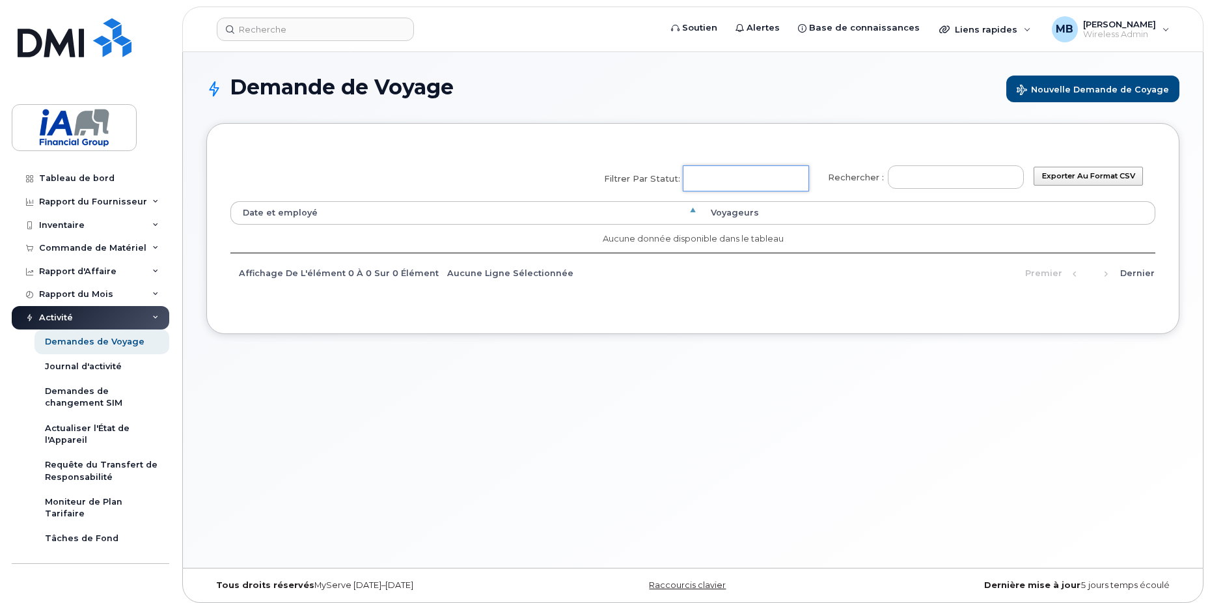
click at [744, 181] on input "Filtrer par statut: No matches found Ajouté Annullé En attente de confirmation …" at bounding box center [744, 178] width 122 height 23
select select "Ajouté"
click at [1097, 118] on div "Demande de Voyage Nouvelle Demande de Coyage" at bounding box center [692, 99] width 973 height 48
click at [103, 369] on div "Journal d'activité" at bounding box center [83, 367] width 77 height 12
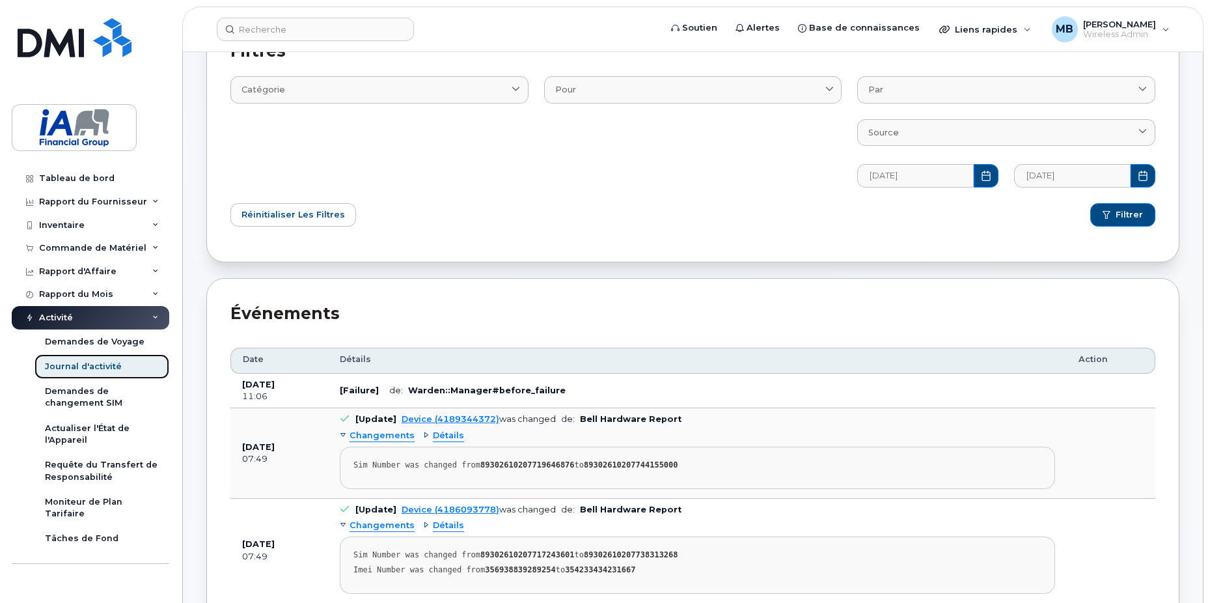
scroll to position [260, 0]
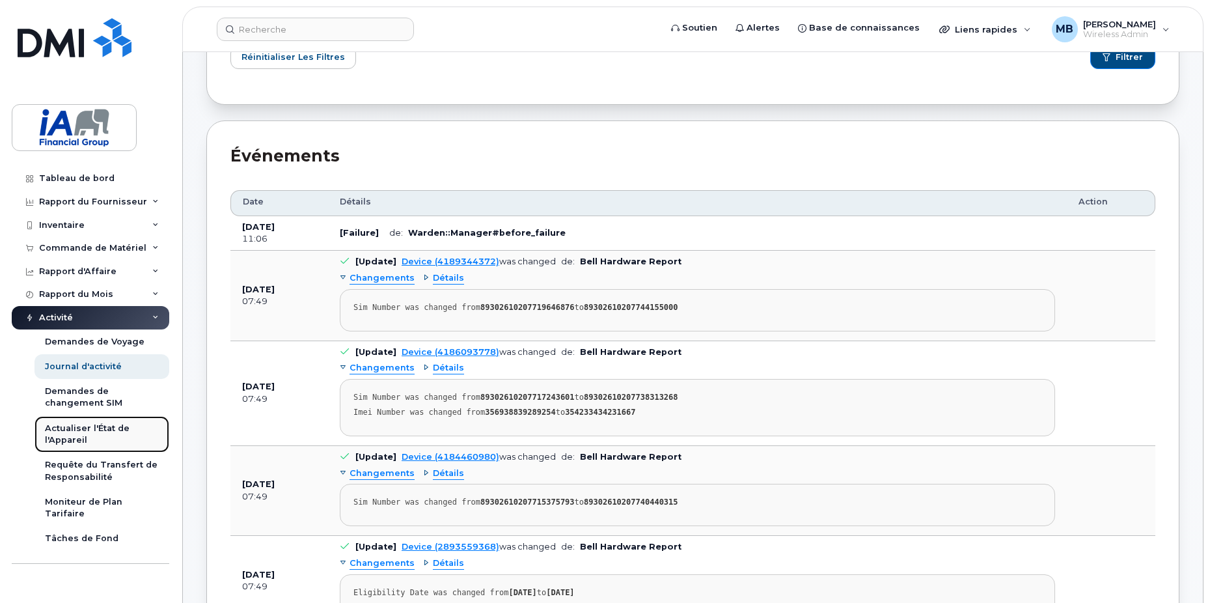
click at [113, 433] on div "Actualiser l'État de l'Appareil" at bounding box center [102, 434] width 114 height 24
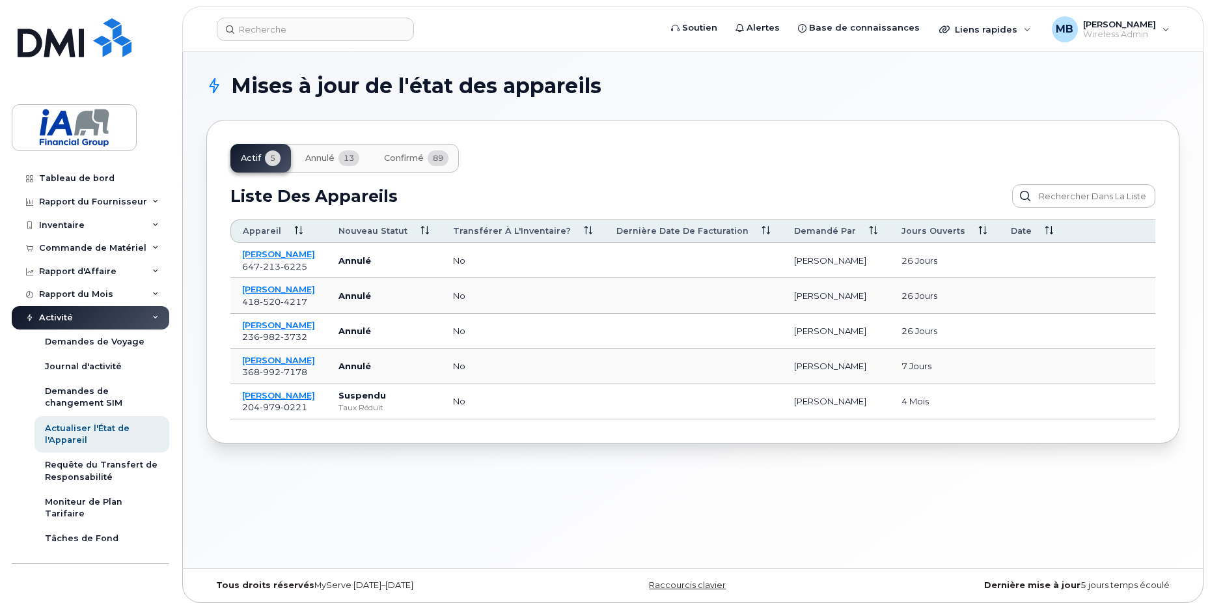
click at [153, 310] on div "Activité" at bounding box center [90, 317] width 157 height 23
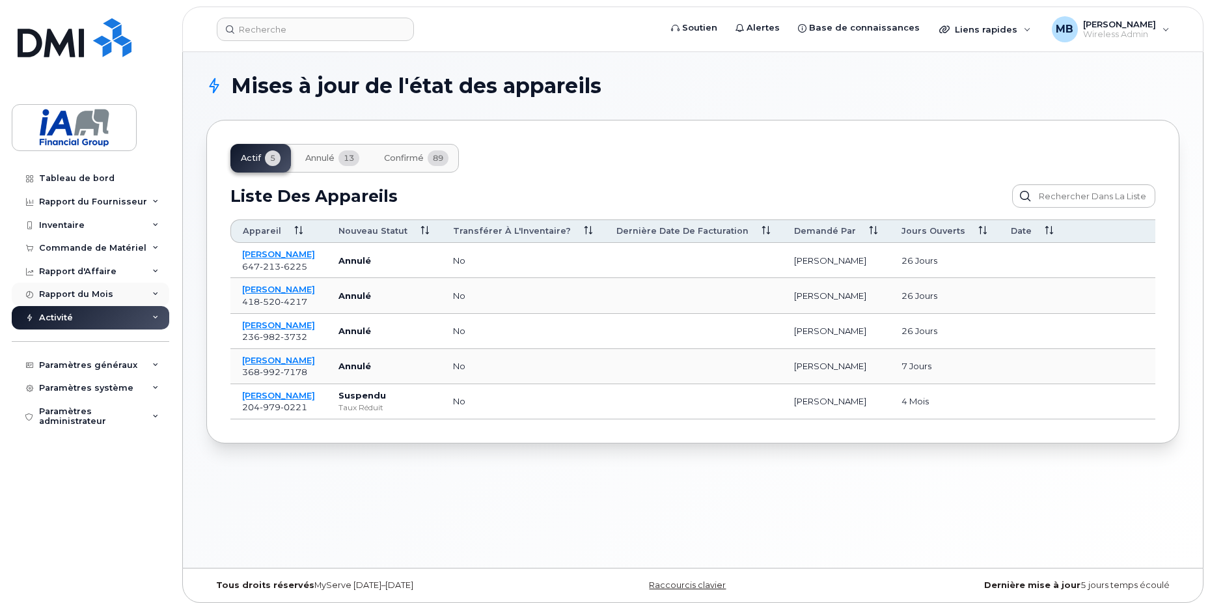
click at [154, 293] on icon at bounding box center [155, 294] width 7 height 7
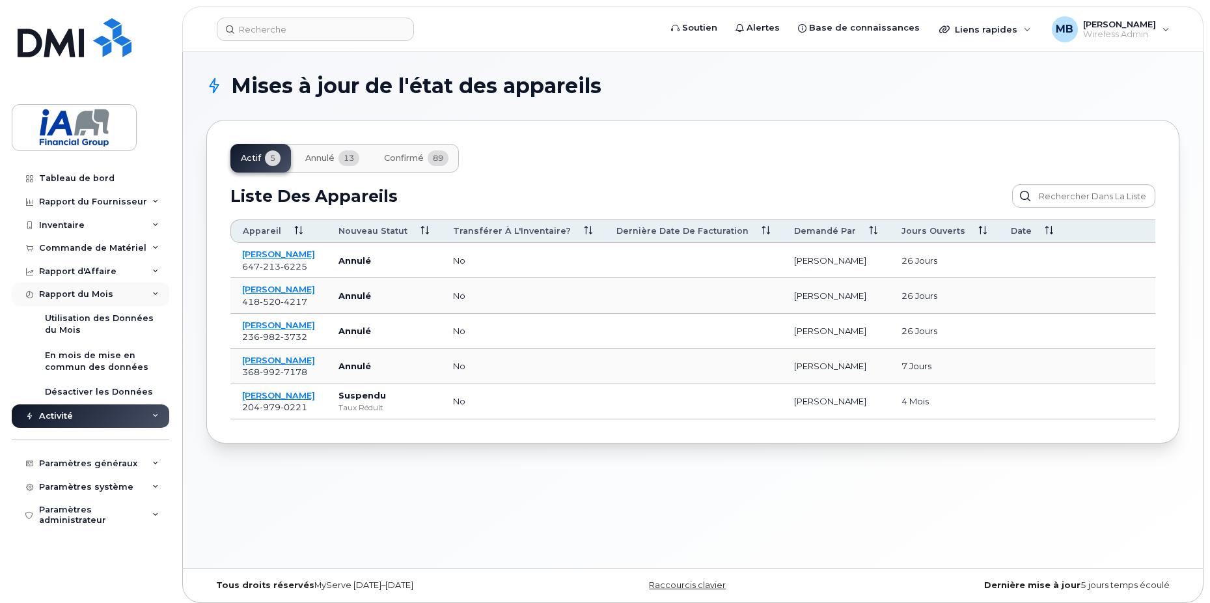
click at [154, 293] on icon at bounding box center [155, 294] width 7 height 7
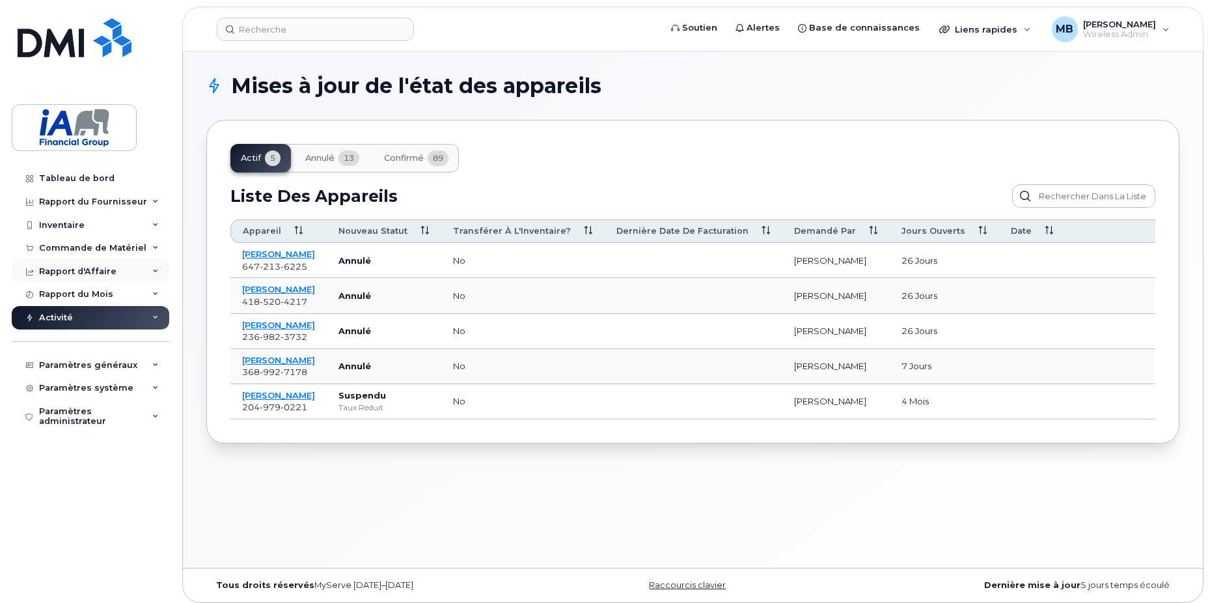
click at [150, 270] on div "Rapport d'Affaire" at bounding box center [90, 271] width 157 height 23
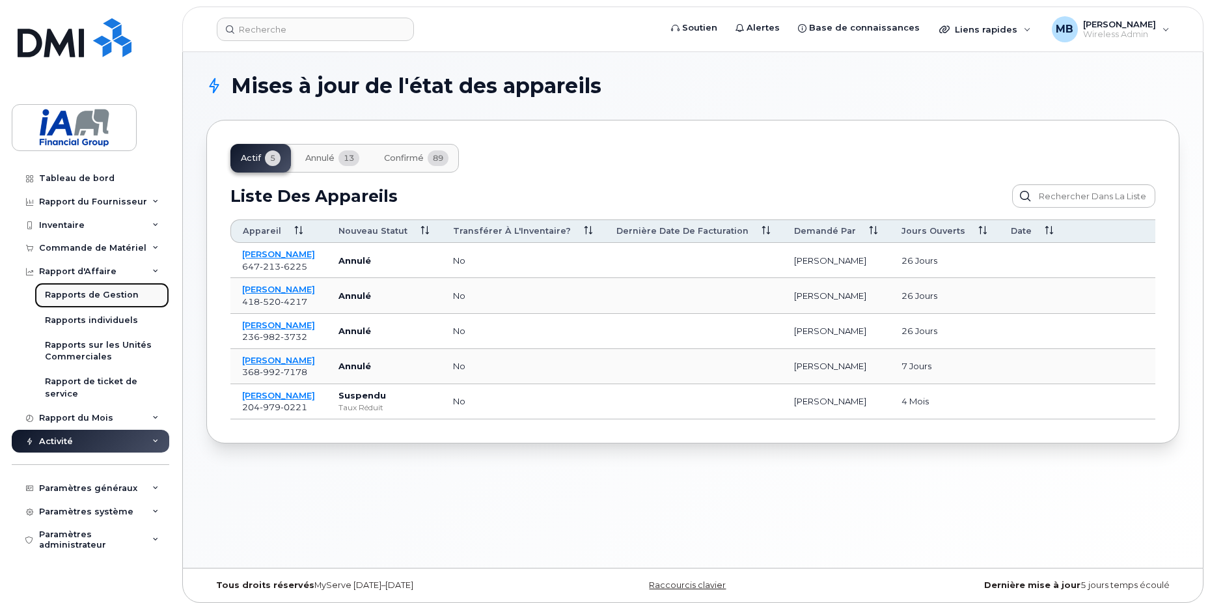
click at [122, 292] on div "Rapports de Gestion" at bounding box center [92, 295] width 94 height 12
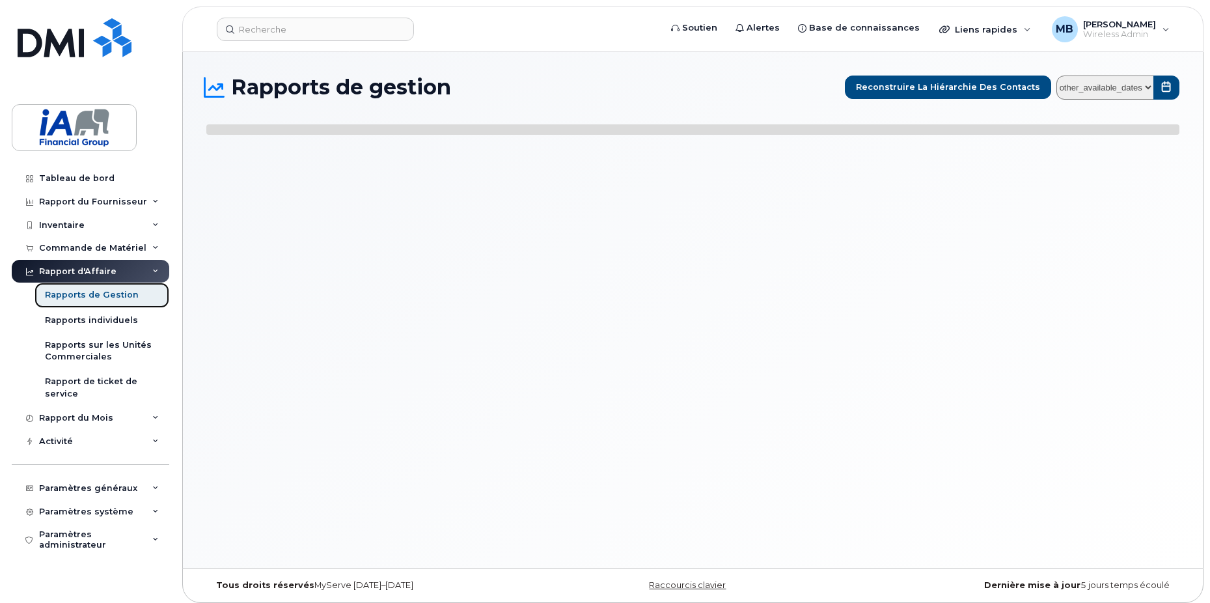
select select
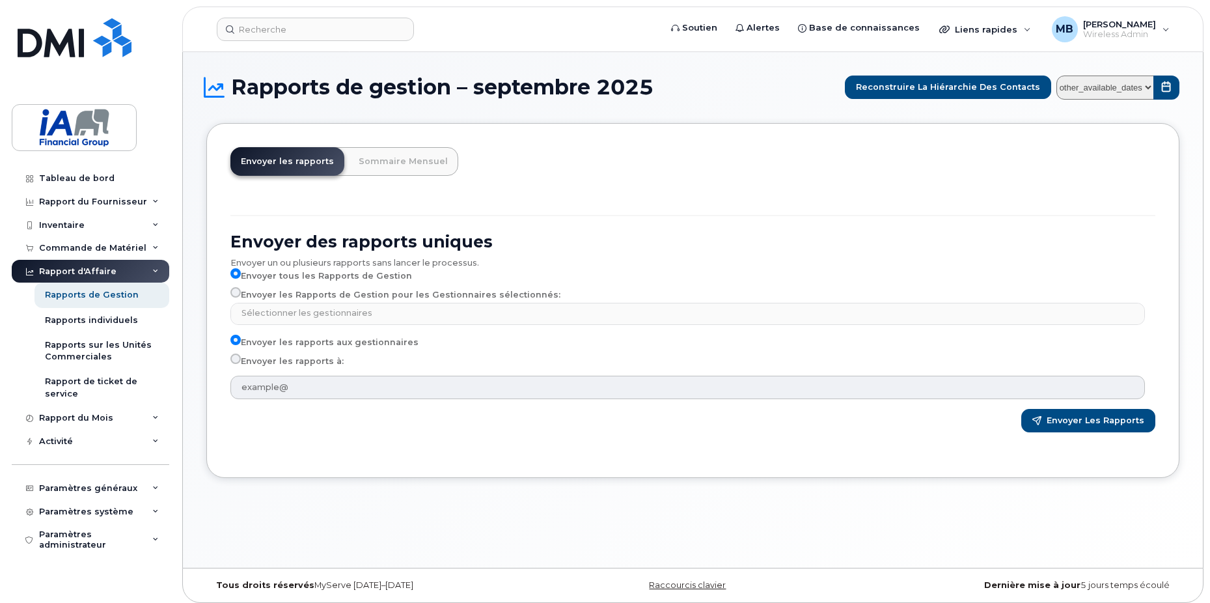
click at [155, 268] on icon at bounding box center [155, 271] width 7 height 7
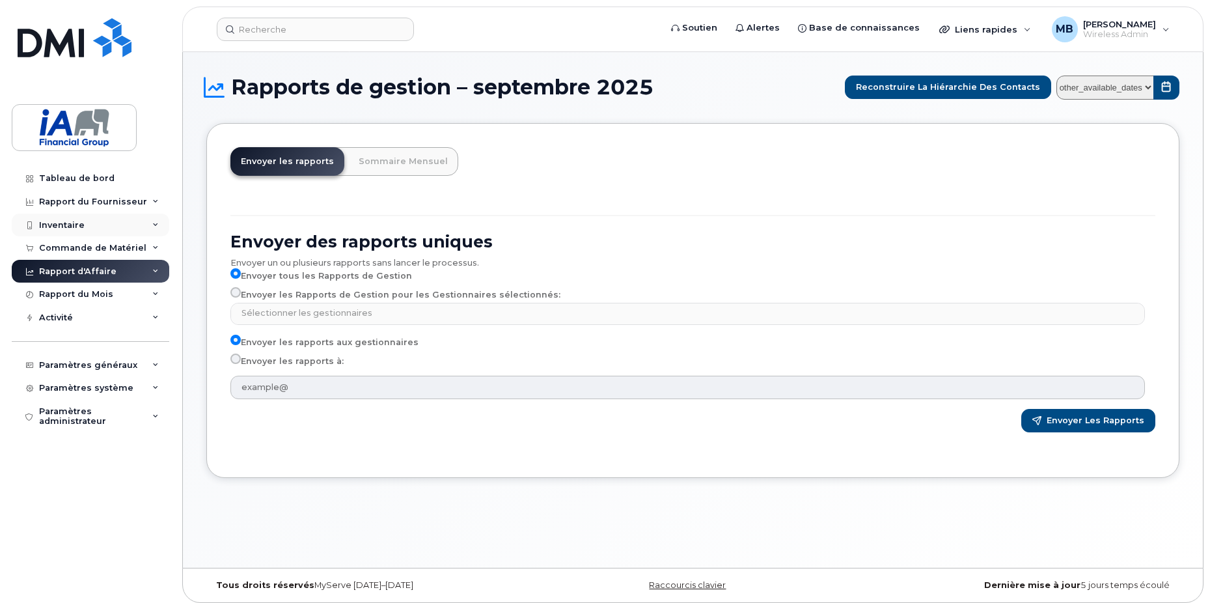
click at [152, 224] on div "Inventaire" at bounding box center [90, 224] width 157 height 23
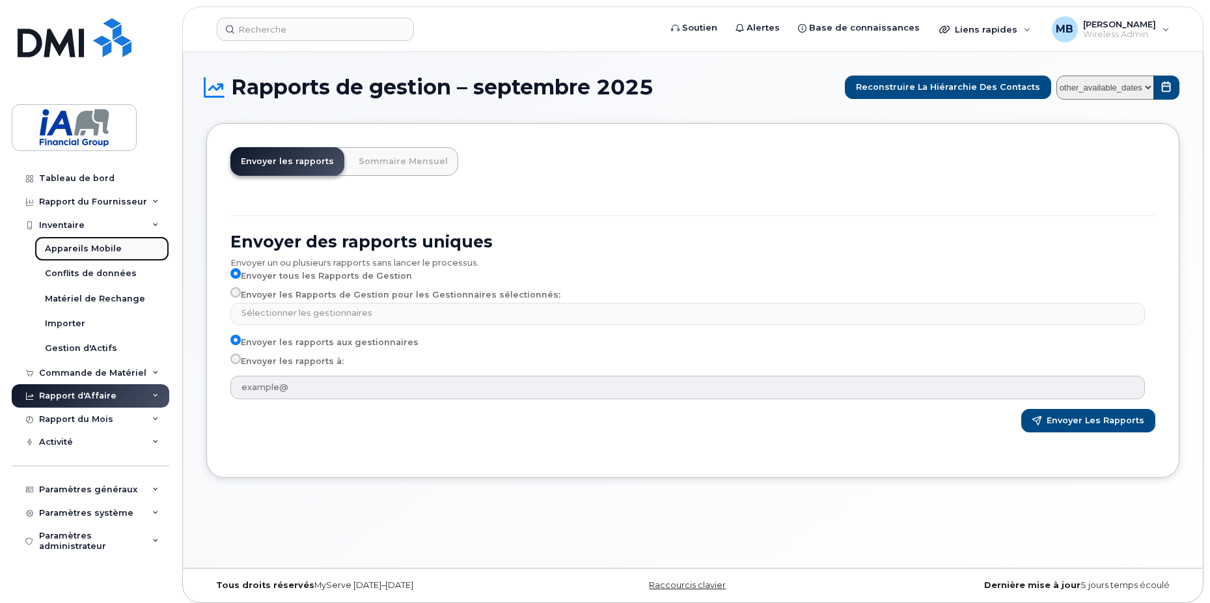
click at [88, 247] on div "Appareils Mobile" at bounding box center [83, 249] width 77 height 12
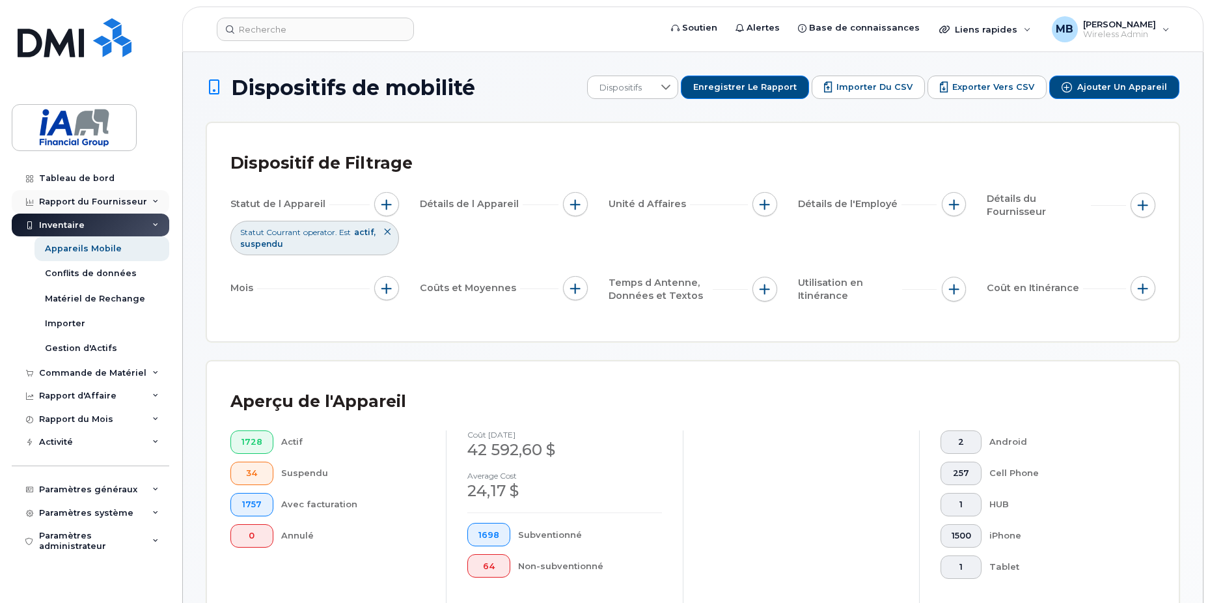
click at [157, 200] on icon at bounding box center [155, 201] width 7 height 7
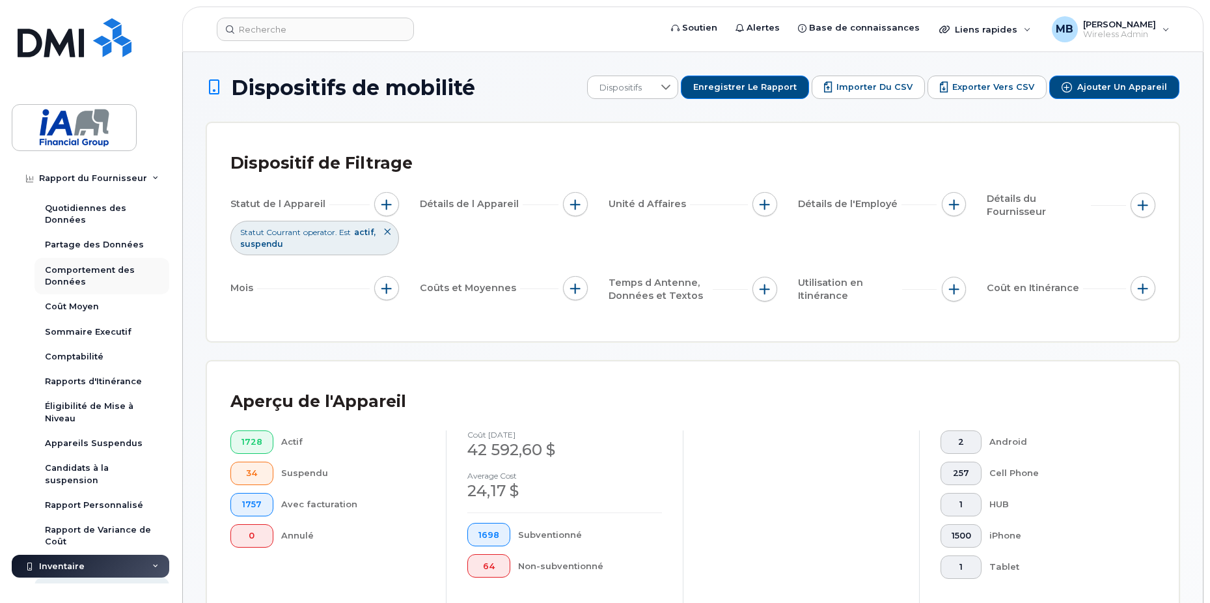
scroll to position [65, 0]
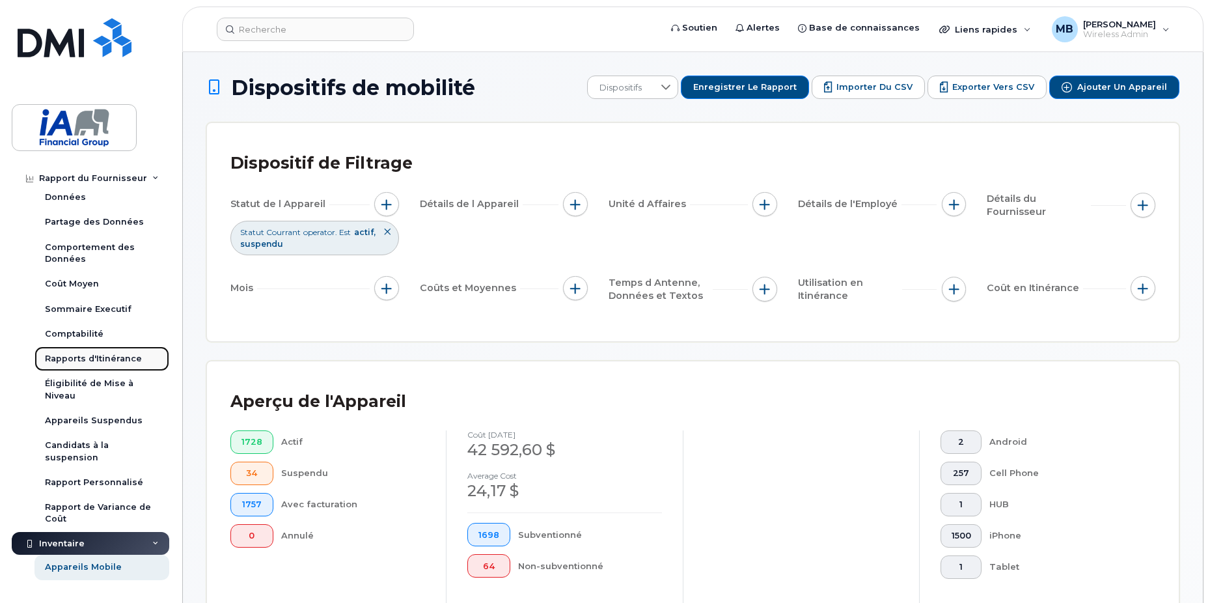
click at [100, 359] on div "Rapports d'Itinérance" at bounding box center [93, 359] width 97 height 12
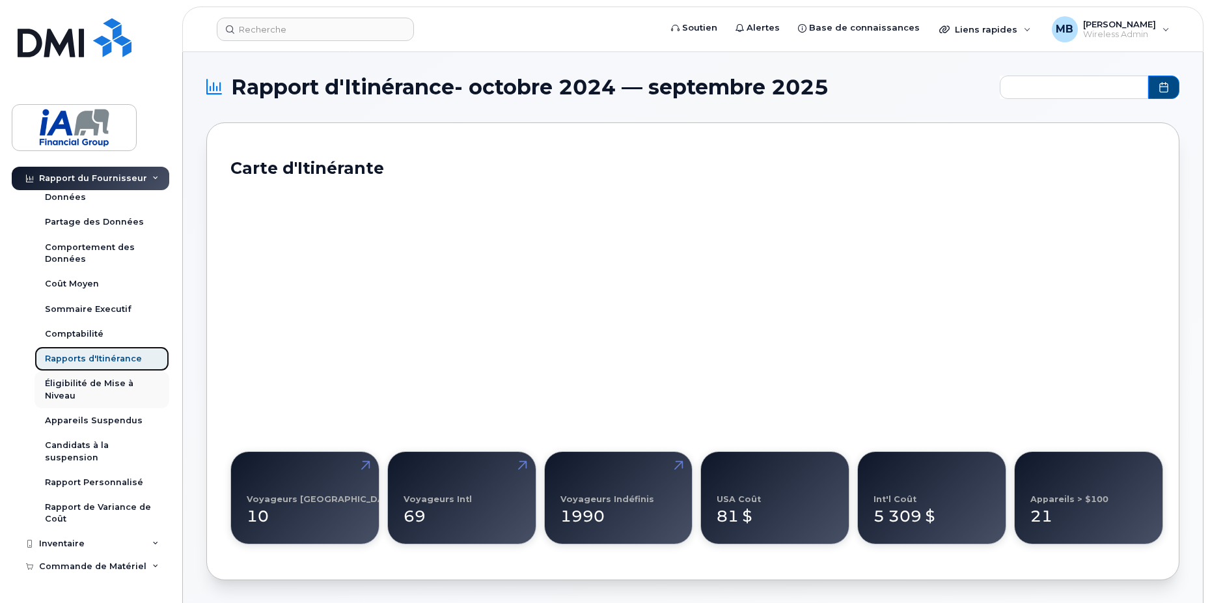
type input "2024-10 - 2025-09"
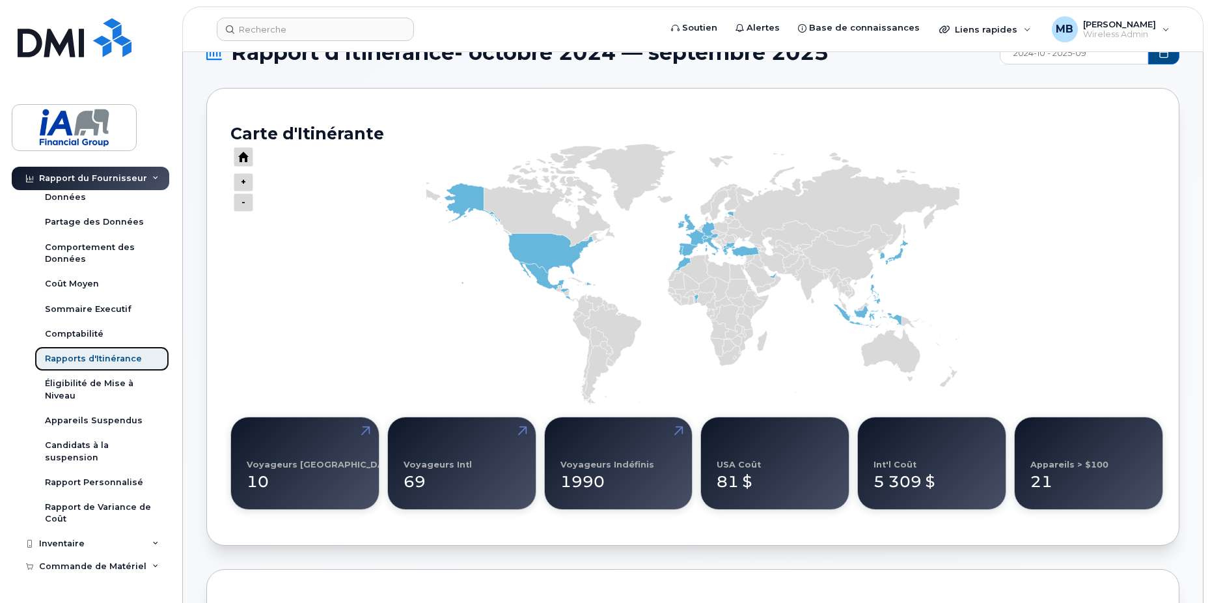
scroll to position [65, 0]
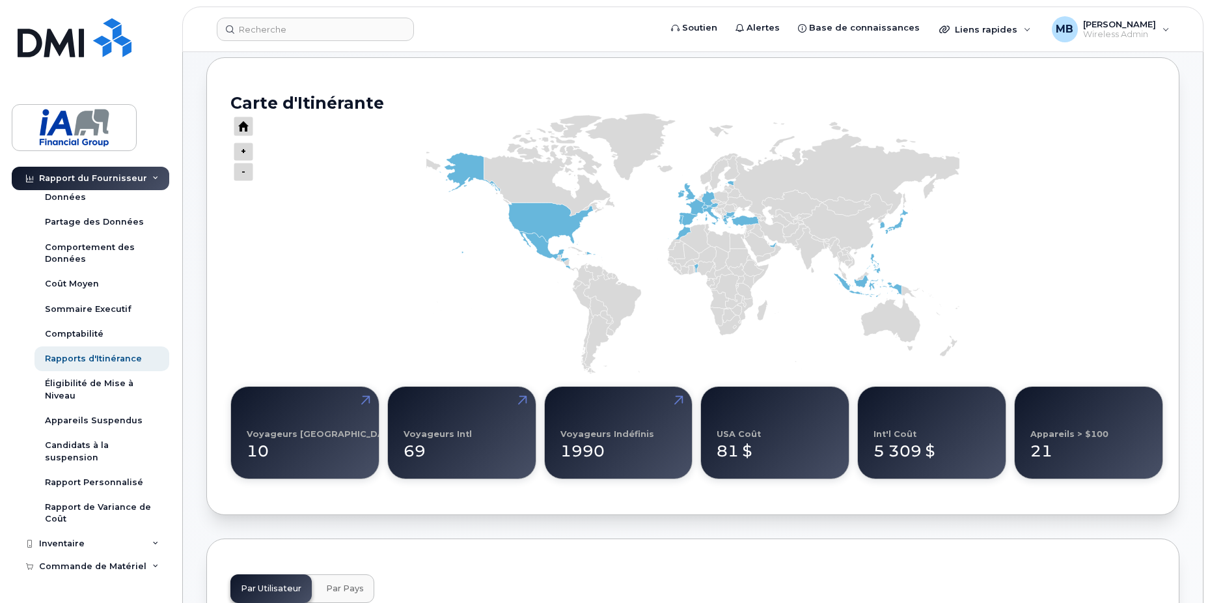
click at [304, 441] on div "10" at bounding box center [305, 446] width 116 height 34
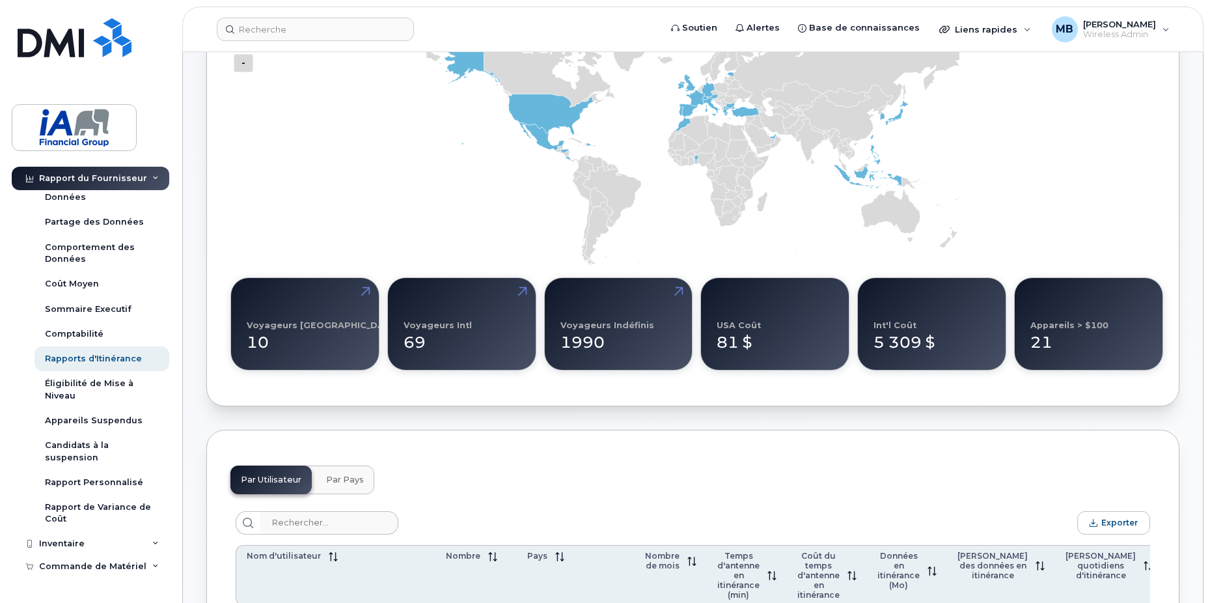
scroll to position [456, 0]
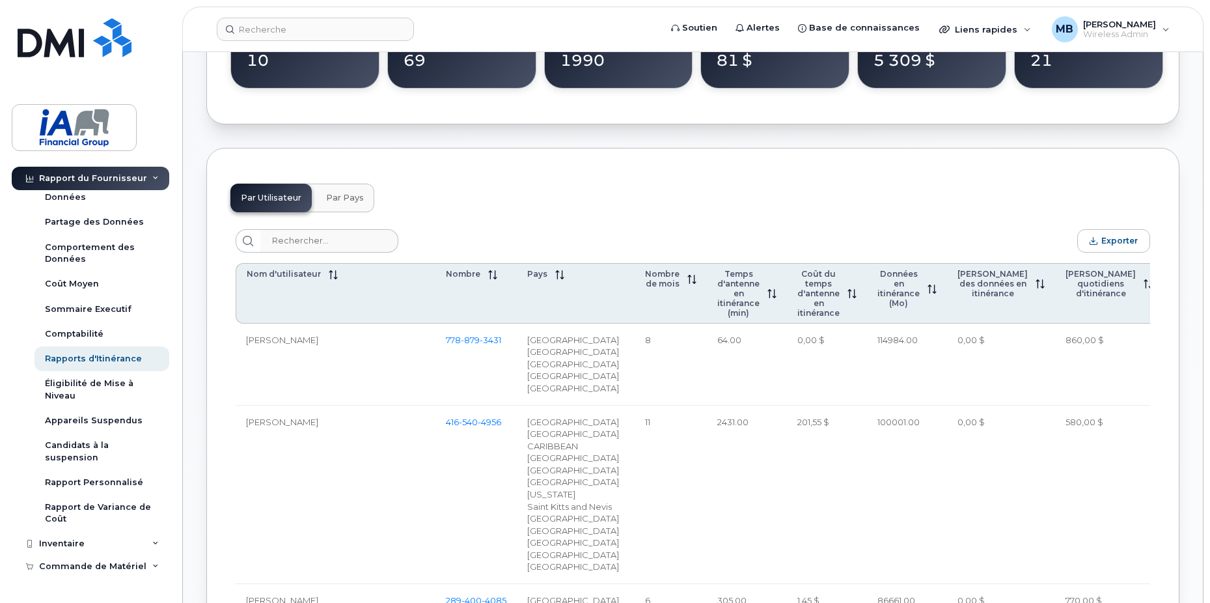
click at [338, 197] on span "Par Pays" at bounding box center [345, 198] width 38 height 10
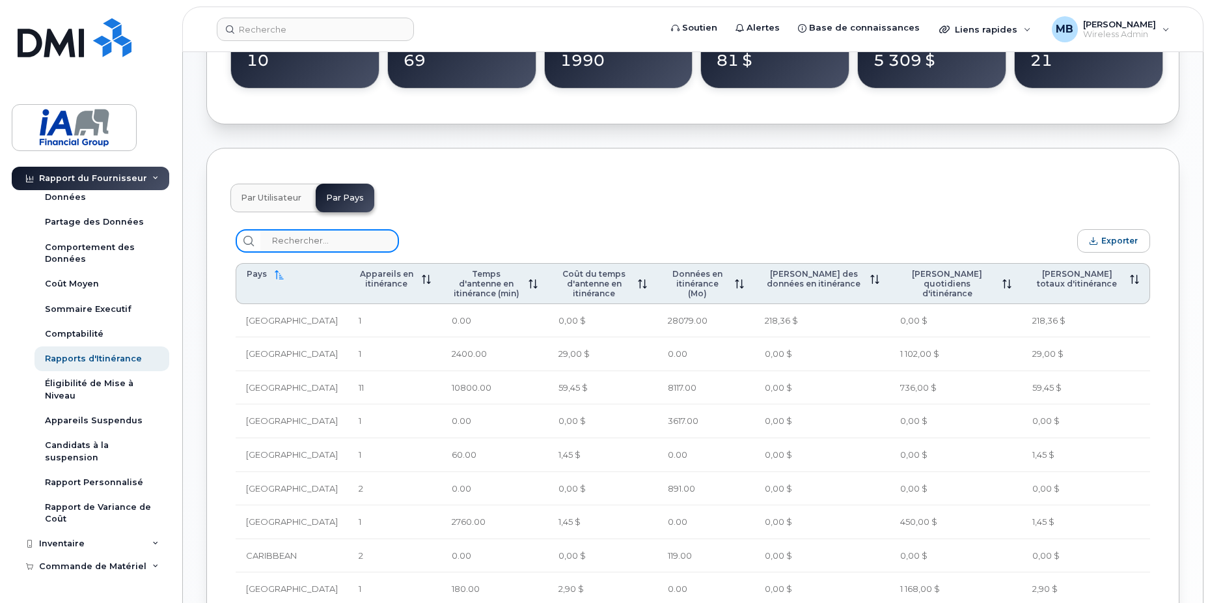
click at [303, 240] on input "search" at bounding box center [329, 240] width 139 height 23
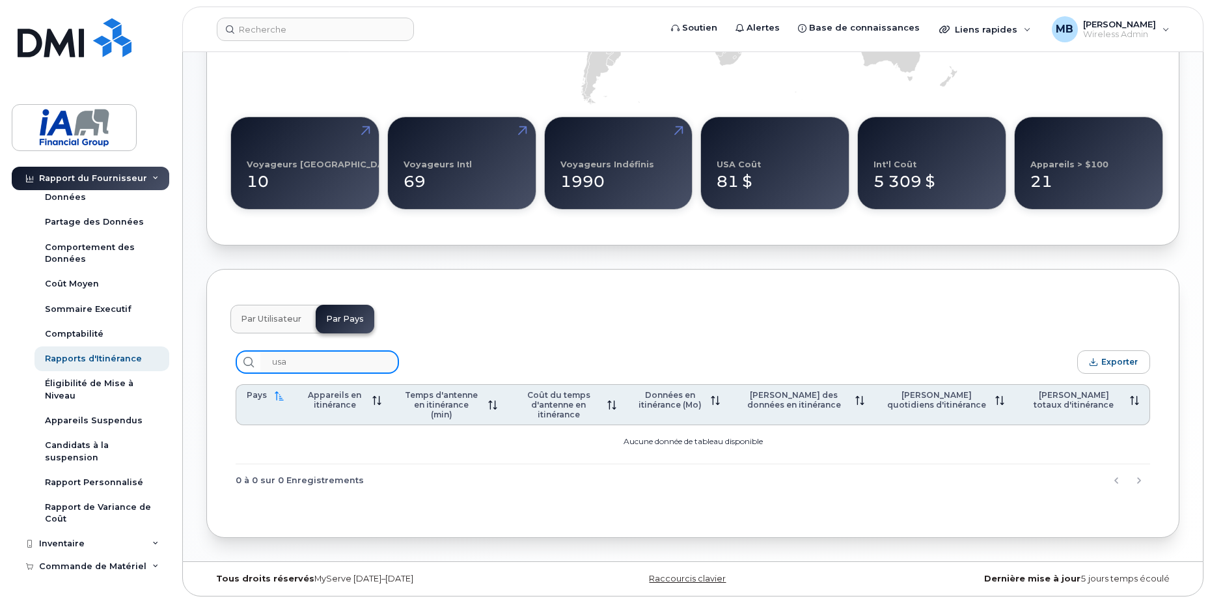
scroll to position [325, 0]
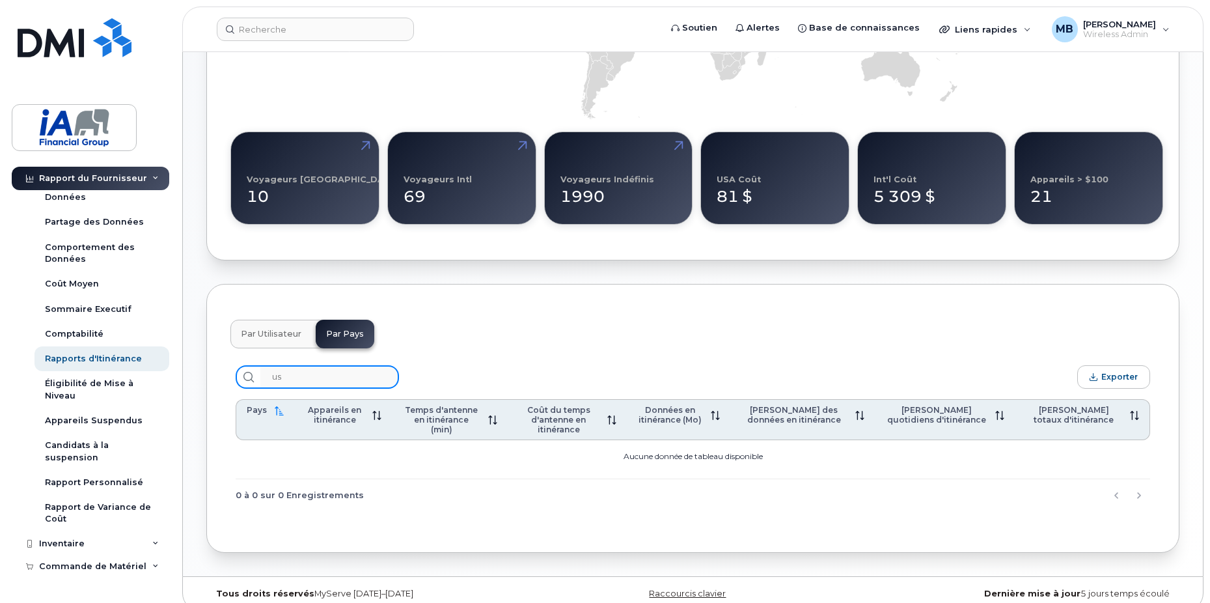
type input "u"
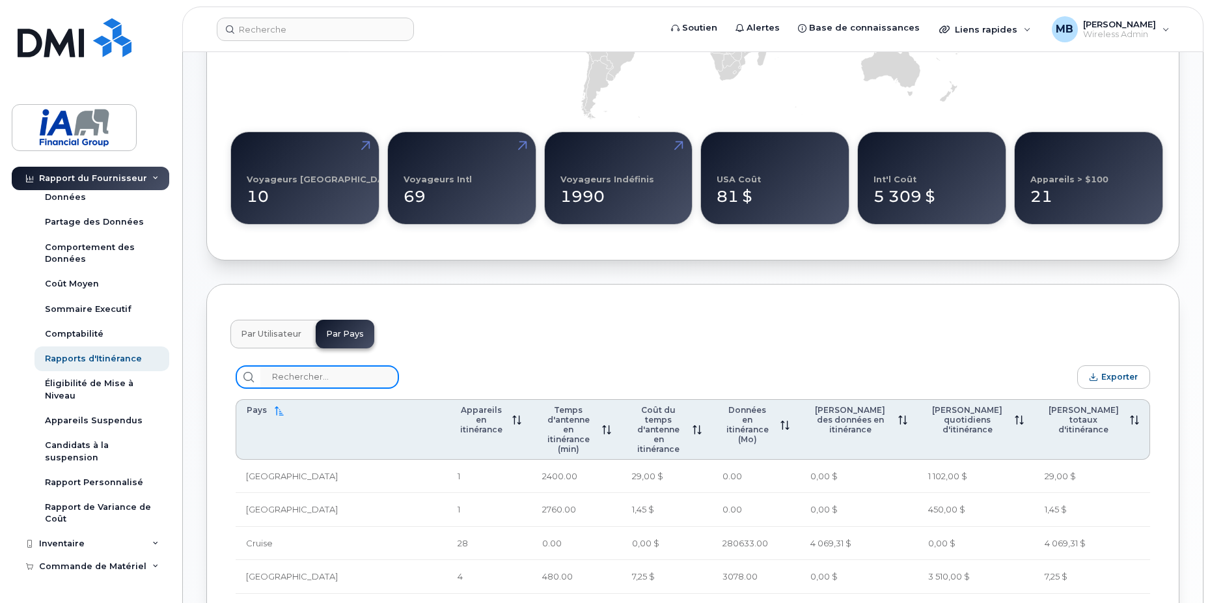
scroll to position [456, 0]
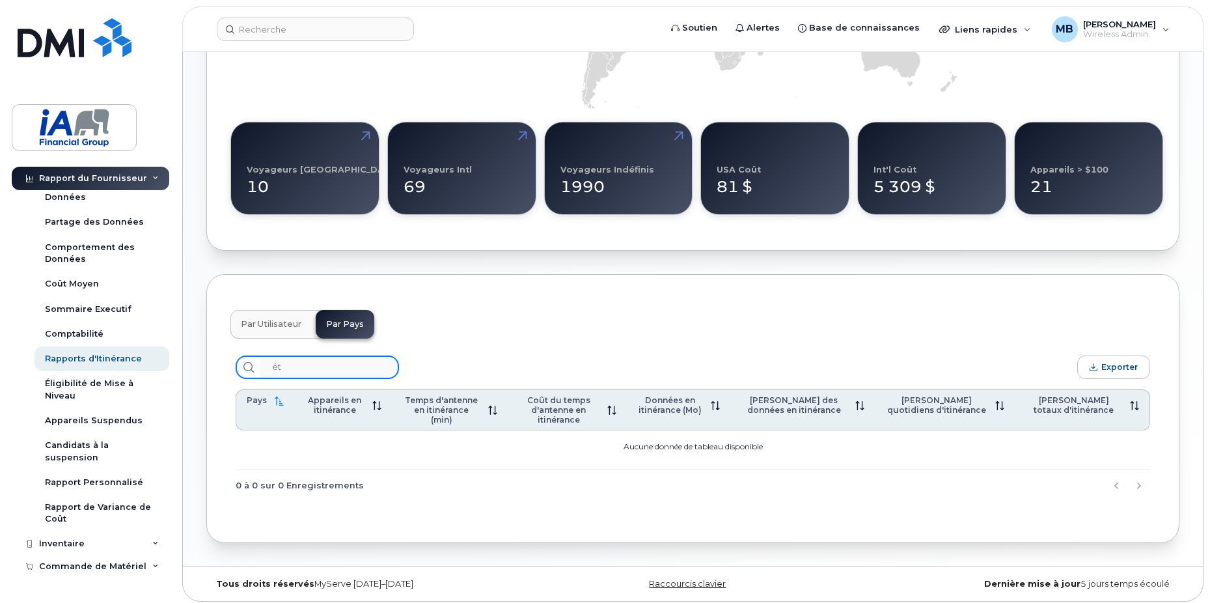
type input "é"
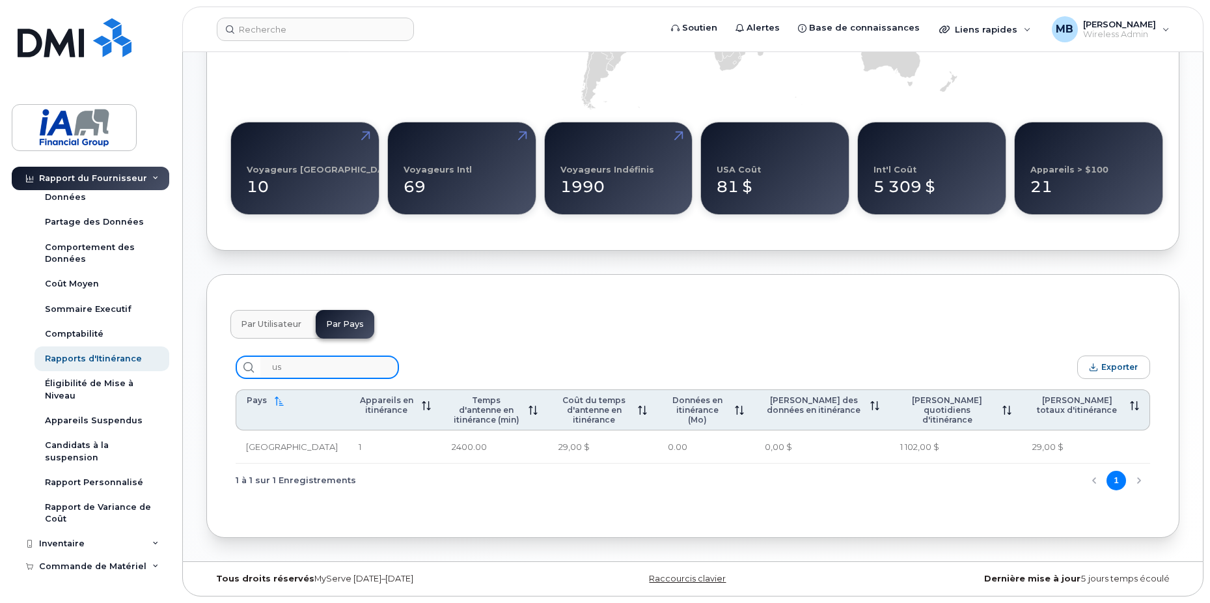
scroll to position [320, 0]
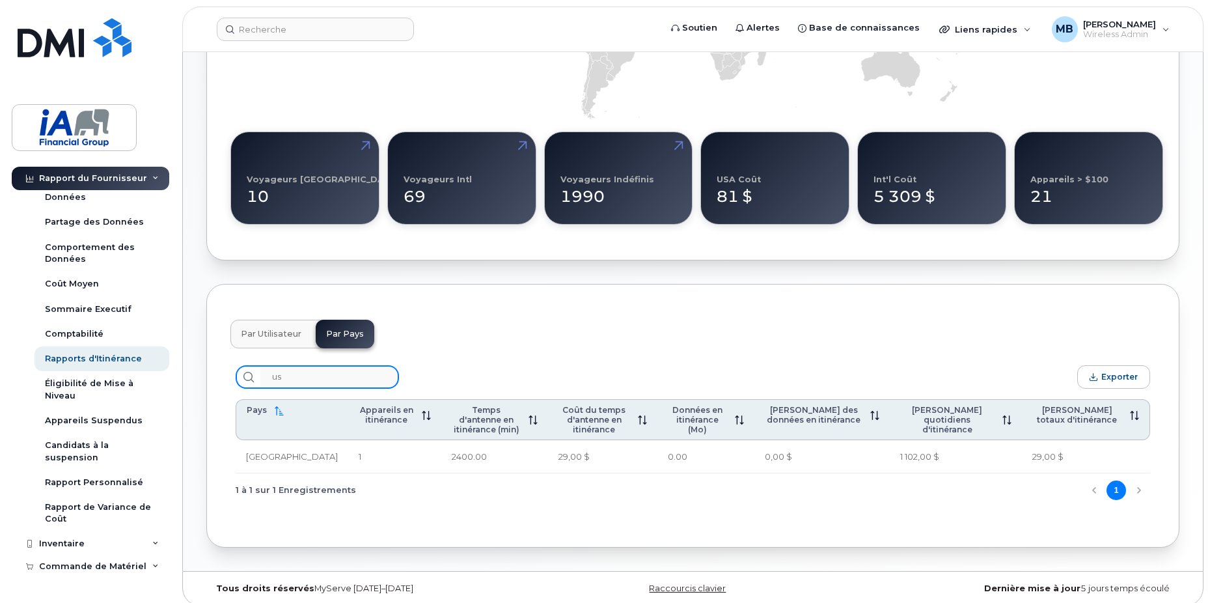
type input "u"
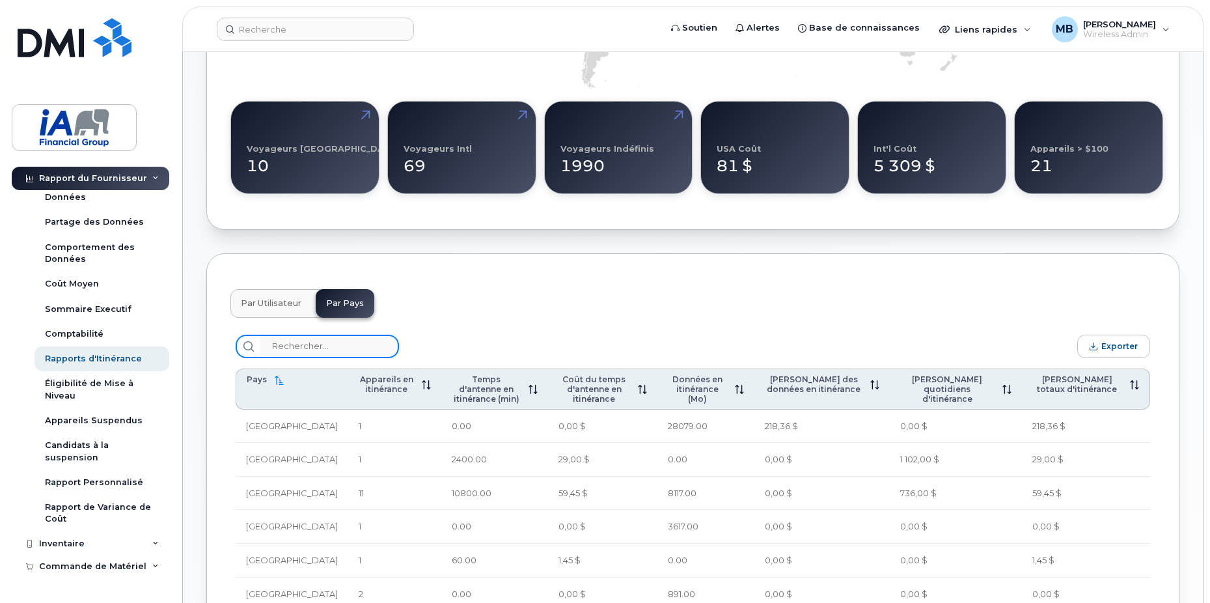
scroll to position [316, 0]
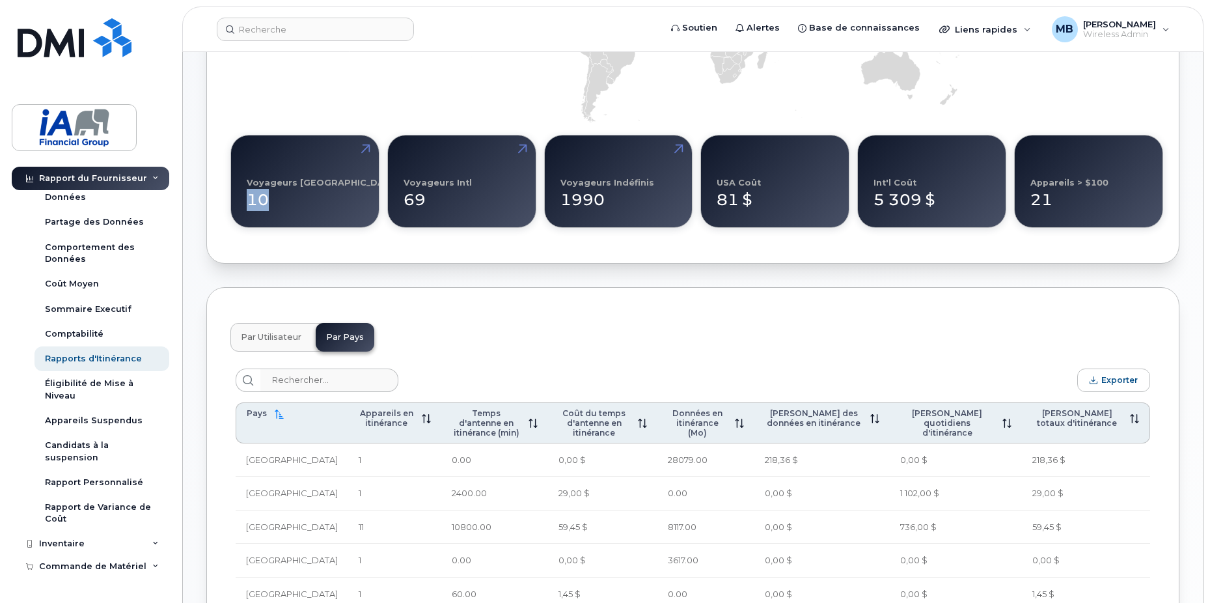
drag, startPoint x: 311, startPoint y: 182, endPoint x: 243, endPoint y: 182, distance: 67.7
click at [243, 182] on div "Voyageurs USA 10" at bounding box center [304, 181] width 149 height 92
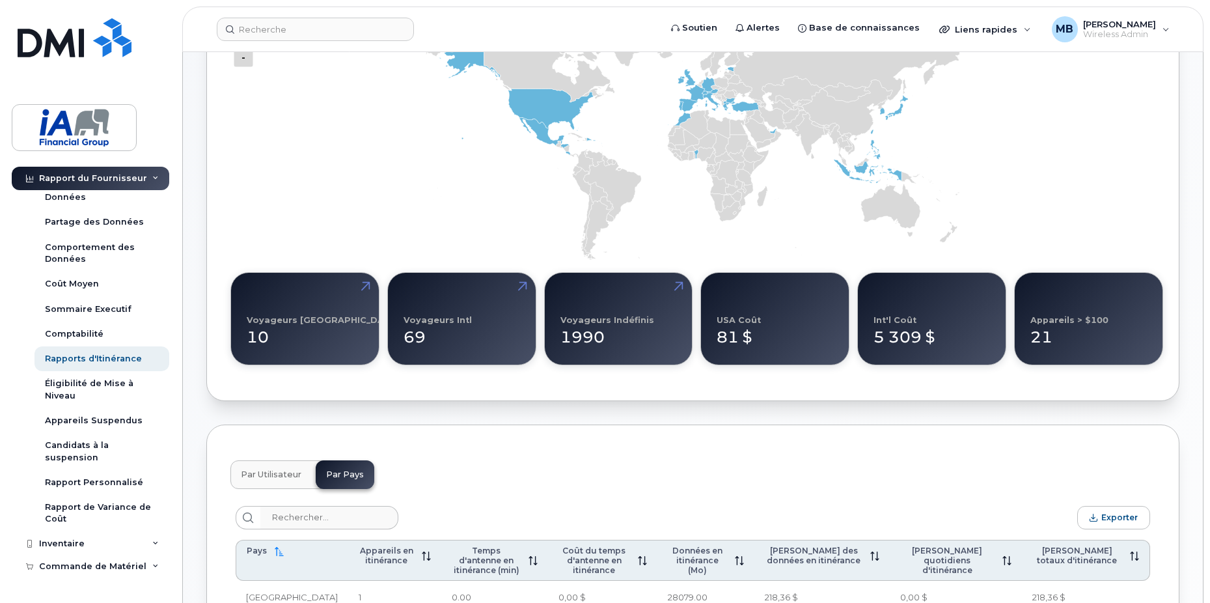
scroll to position [56, 0]
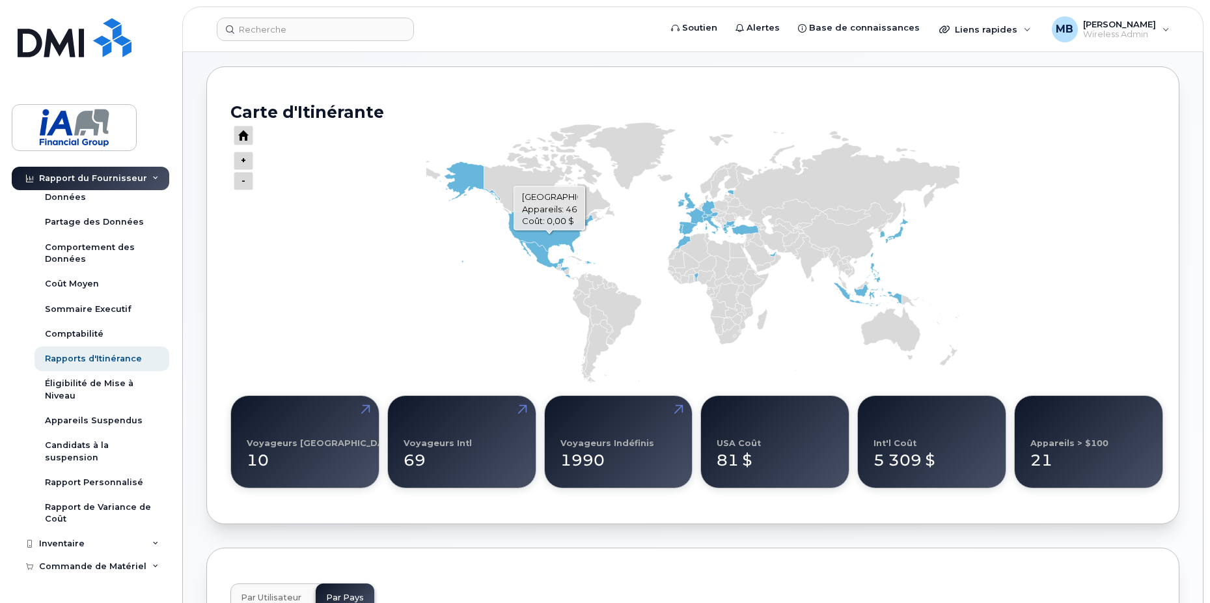
click at [549, 234] on icon "Séries" at bounding box center [516, 211] width 155 height 101
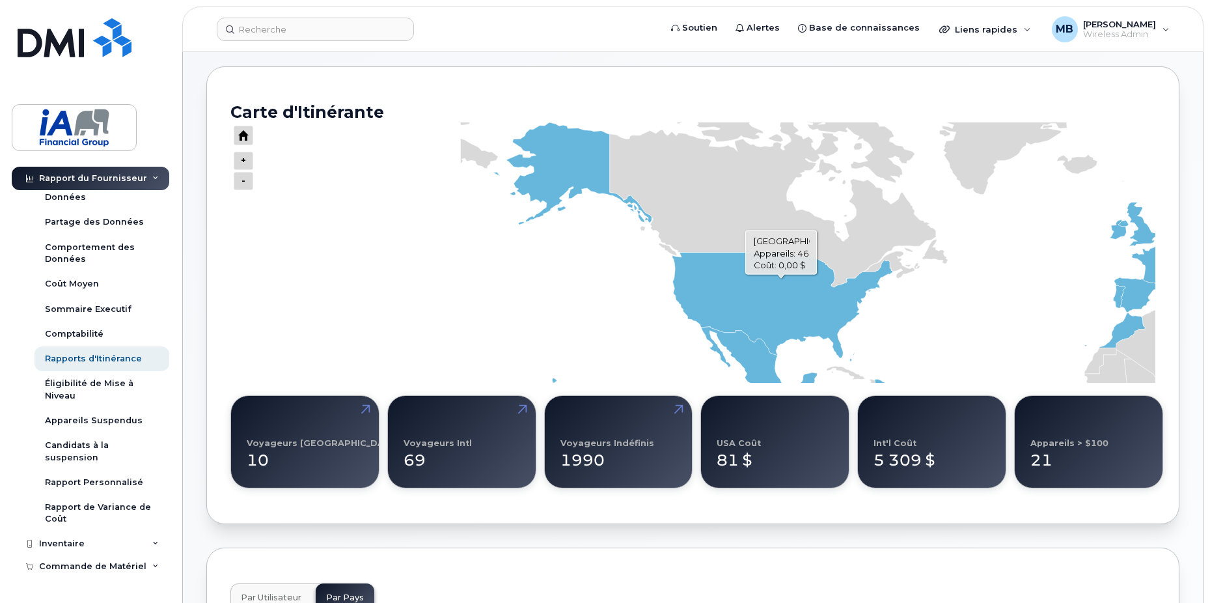
click at [781, 278] on icon "Séries" at bounding box center [693, 252] width 400 height 260
click at [583, 161] on icon "Séries" at bounding box center [693, 252] width 400 height 260
click at [812, 298] on icon "Séries" at bounding box center [693, 252] width 400 height 260
click at [763, 451] on div "81 $" at bounding box center [775, 455] width 116 height 34
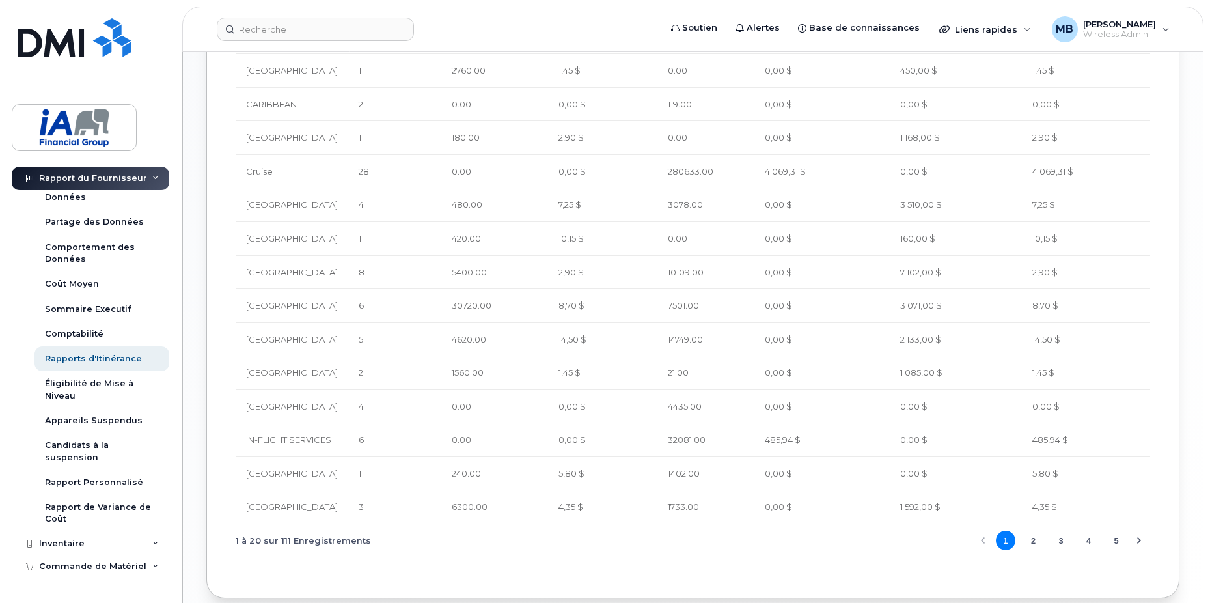
scroll to position [967, 0]
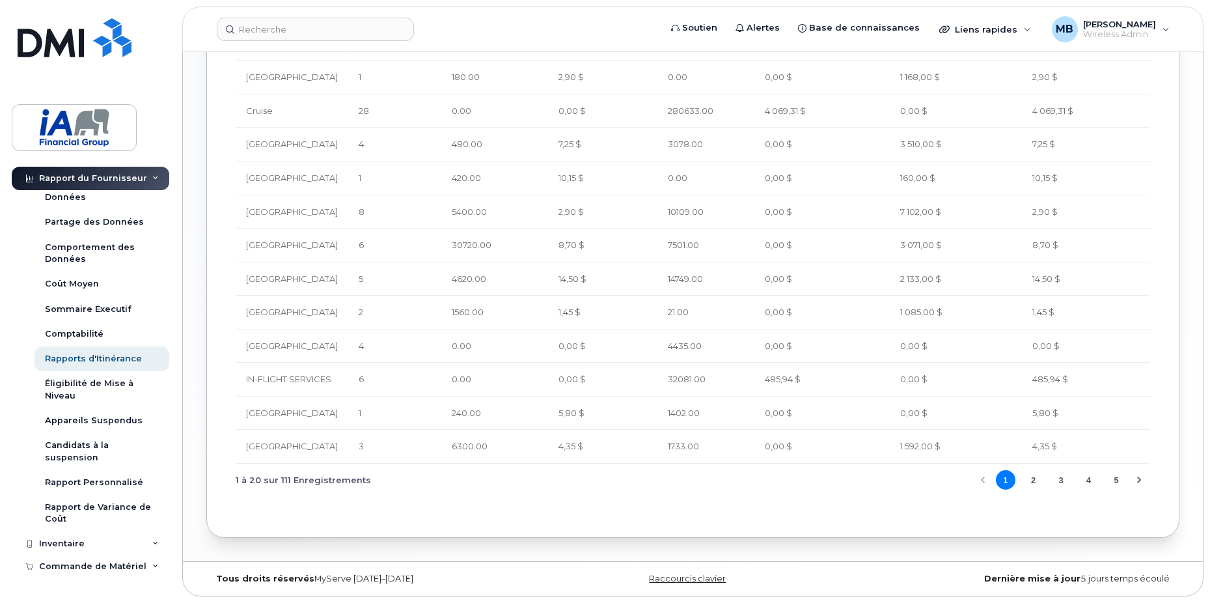
click at [1035, 480] on button "2" at bounding box center [1033, 480] width 20 height 20
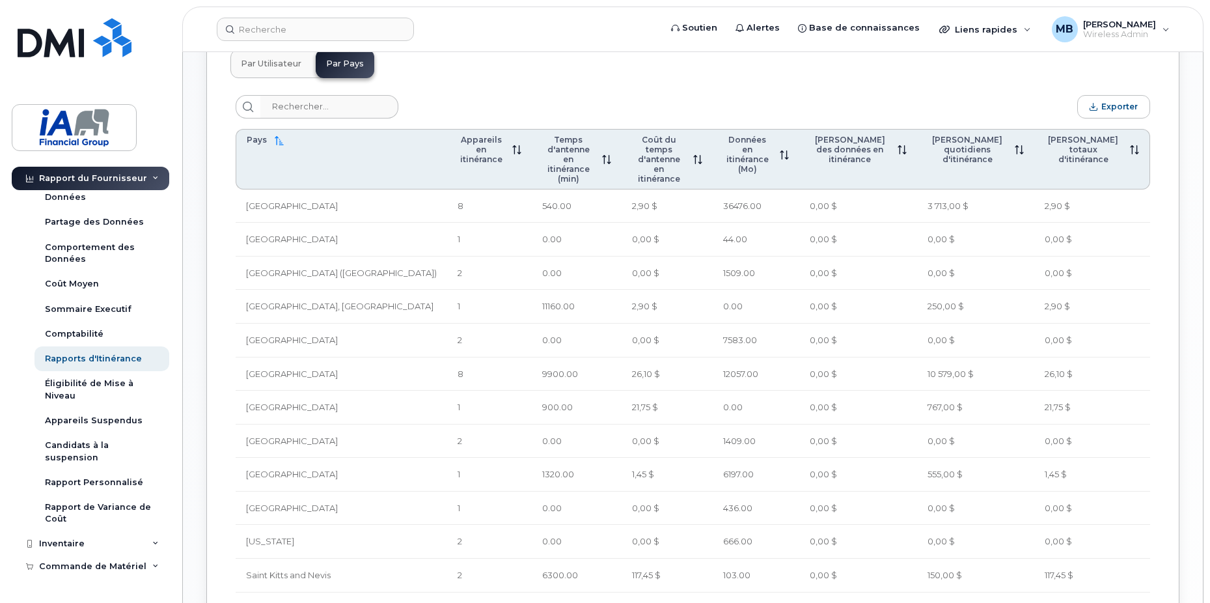
scroll to position [577, 0]
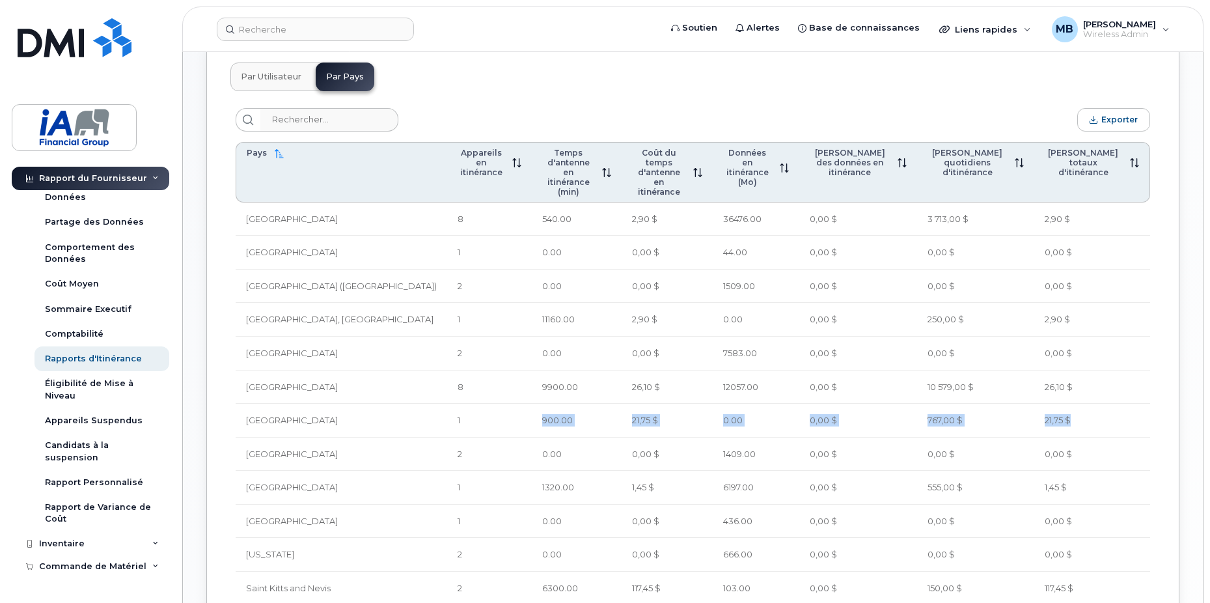
drag, startPoint x: 475, startPoint y: 402, endPoint x: 1108, endPoint y: 398, distance: 632.6
click at [1108, 403] on tr "Morocco 1 900.00 21,75 $ 0.00 0,00 $ 767,00 $ 21,75 $" at bounding box center [693, 420] width 914 height 34
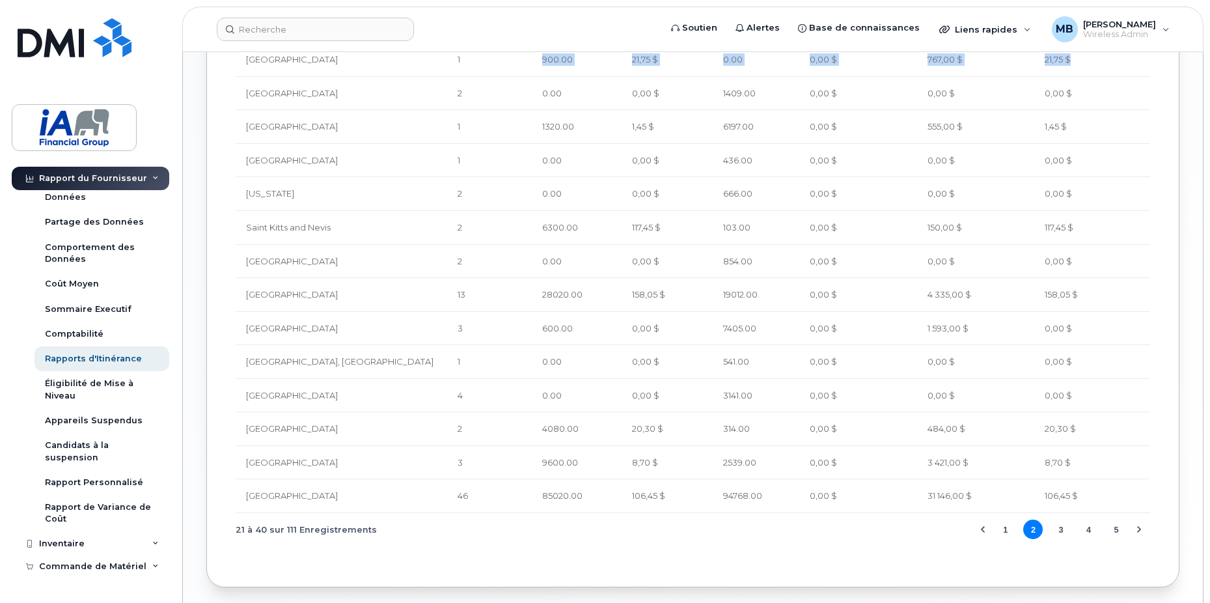
scroll to position [967, 0]
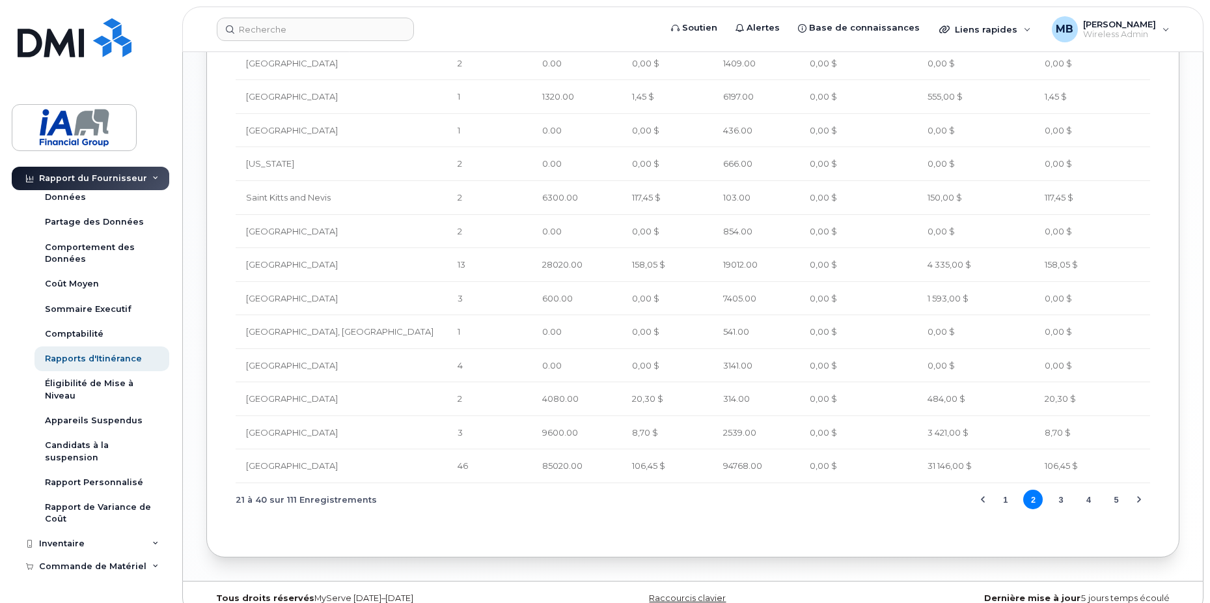
click at [1061, 489] on button "3" at bounding box center [1061, 499] width 20 height 20
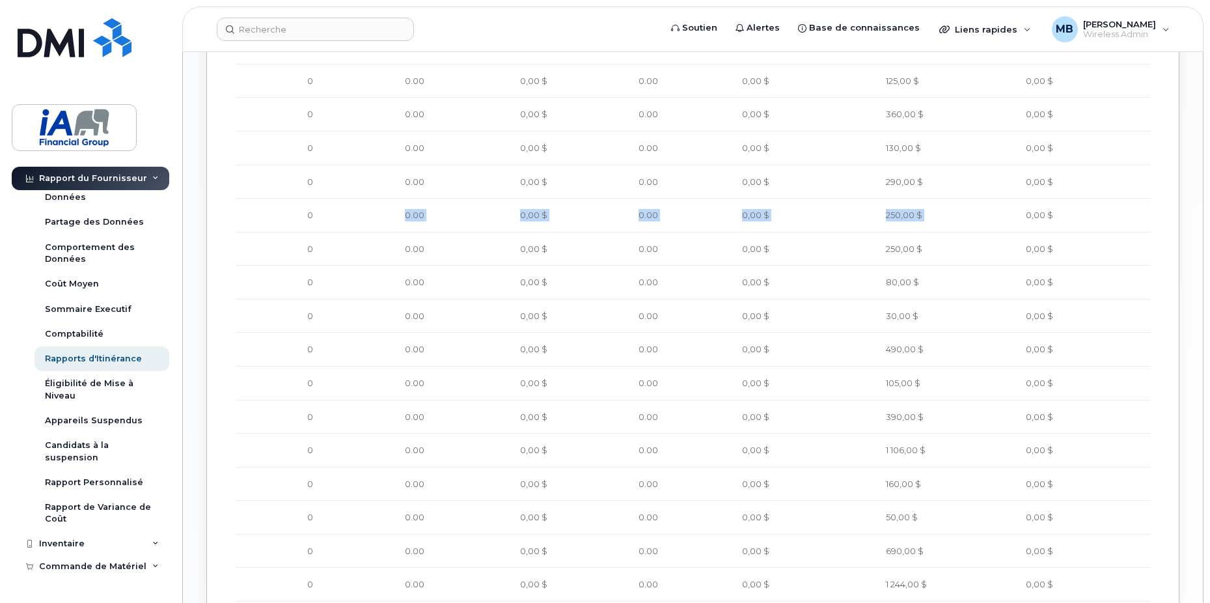
scroll to position [957, 0]
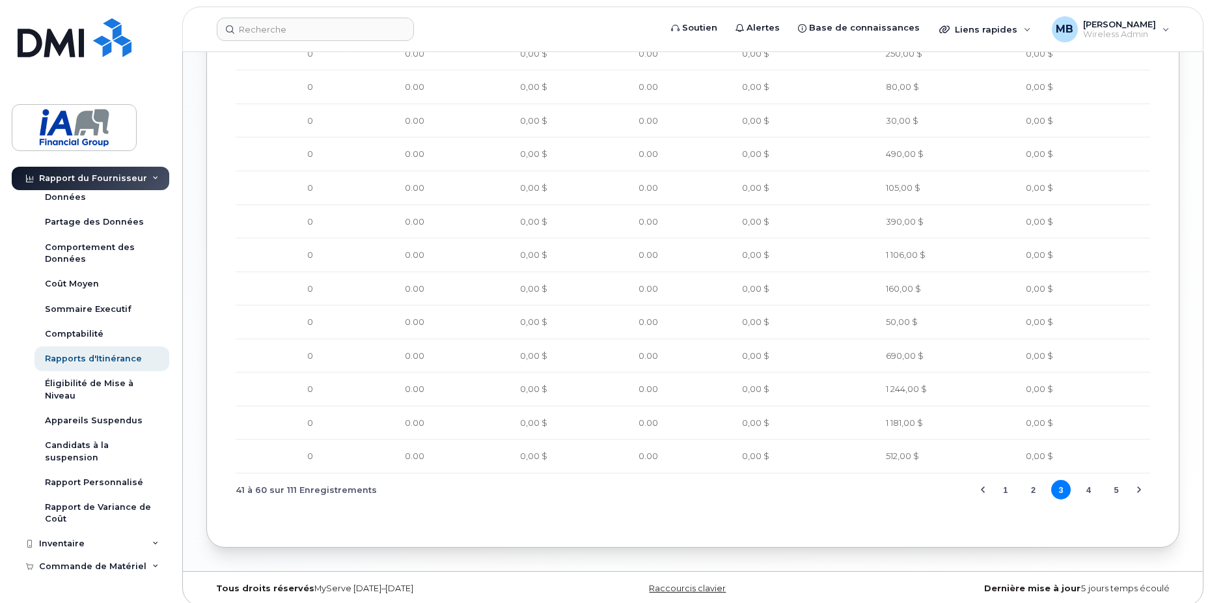
click at [1088, 481] on button "4" at bounding box center [1089, 490] width 20 height 20
click at [1096, 480] on button "5" at bounding box center [1089, 490] width 20 height 20
click at [1121, 480] on button "6" at bounding box center [1116, 490] width 20 height 20
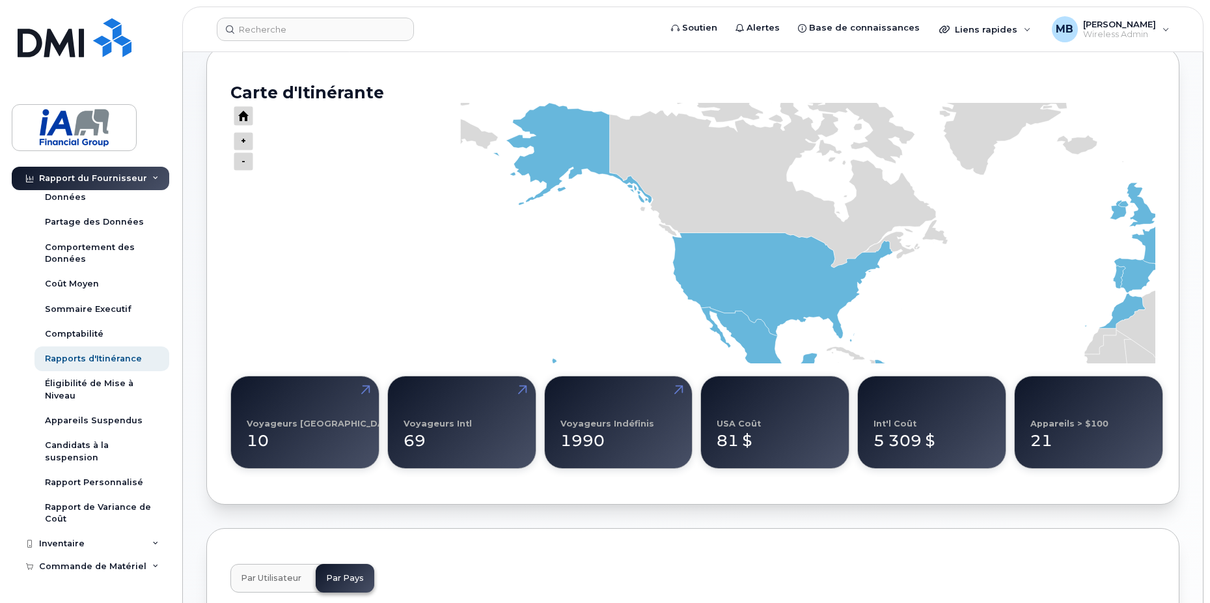
scroll to position [70, 0]
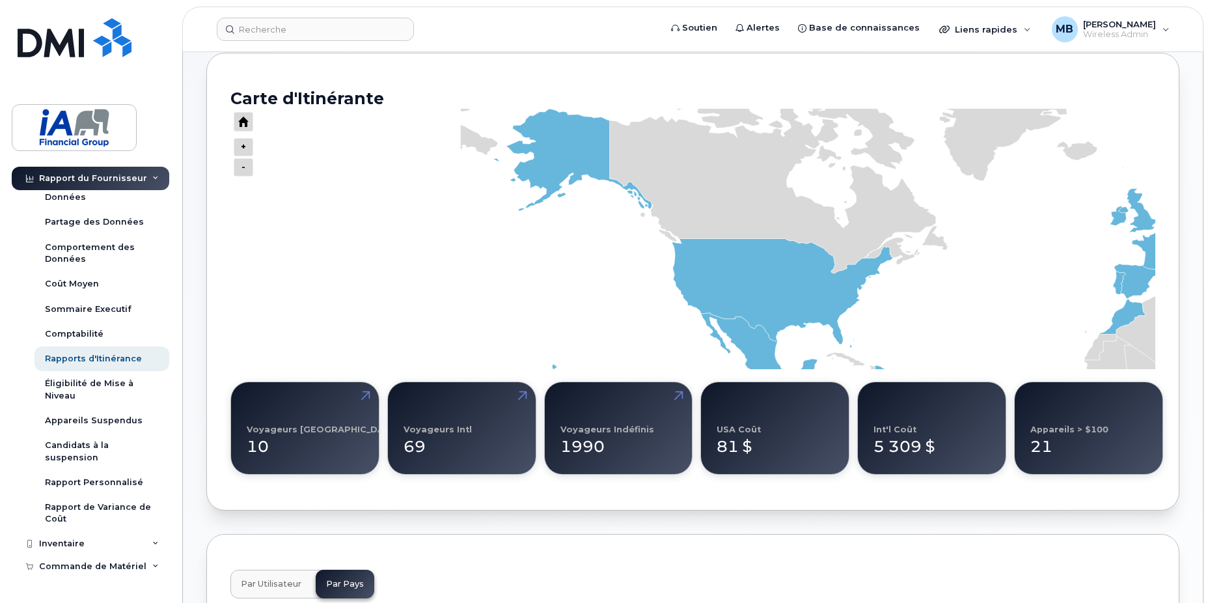
click at [273, 577] on button "Par Utilisateur" at bounding box center [270, 583] width 81 height 29
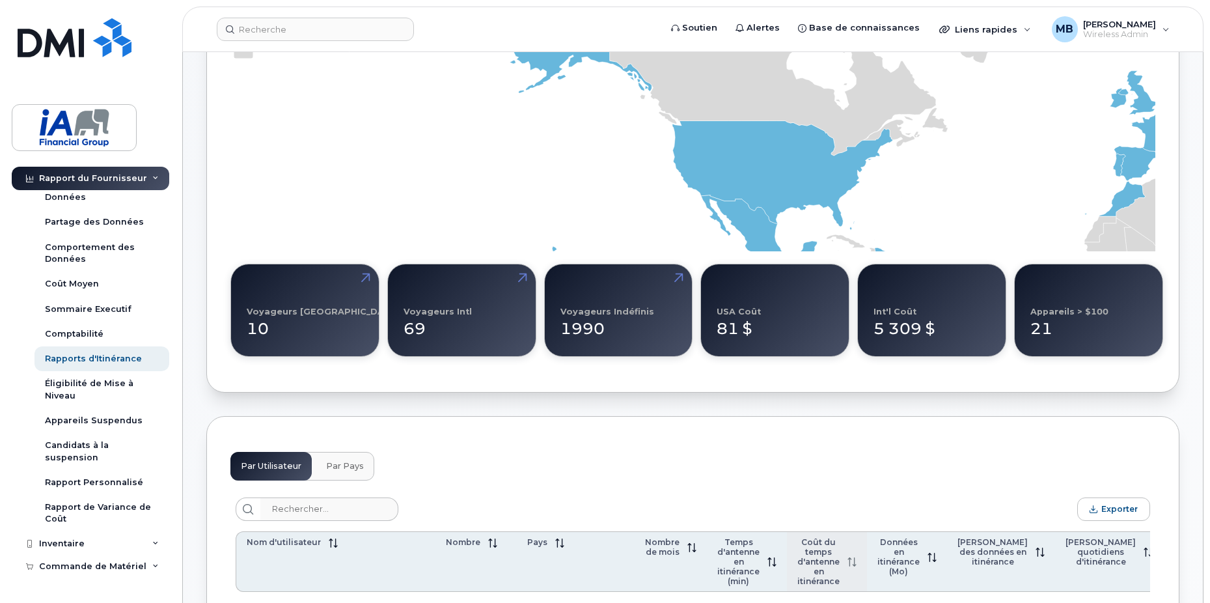
scroll to position [460, 0]
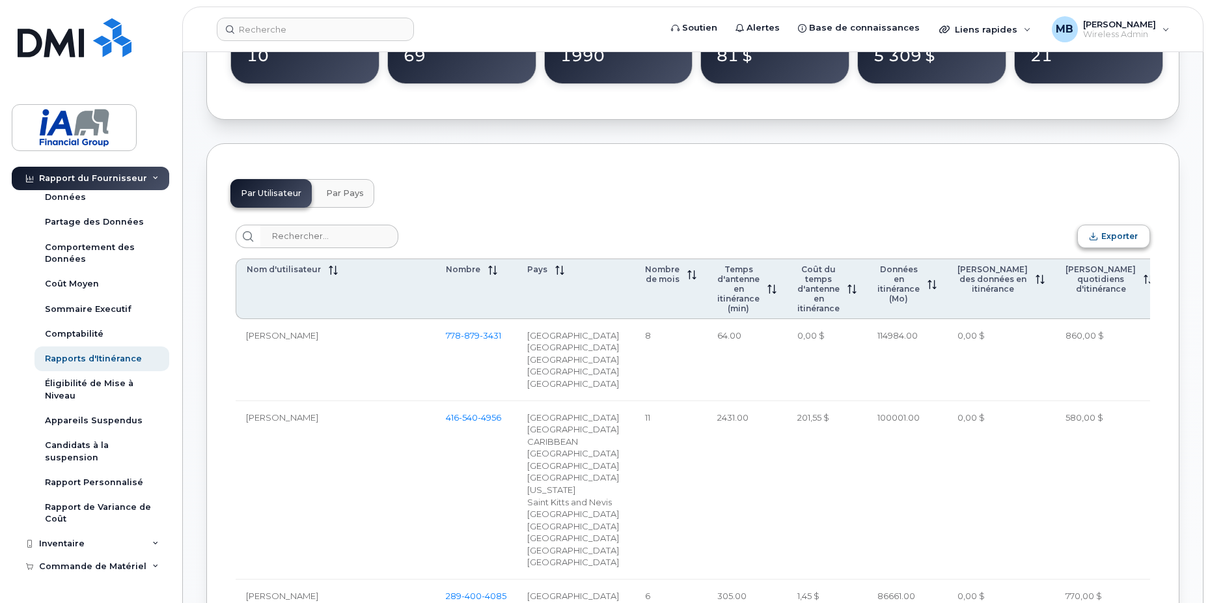
click at [1131, 235] on span "Exporter" at bounding box center [1119, 236] width 36 height 10
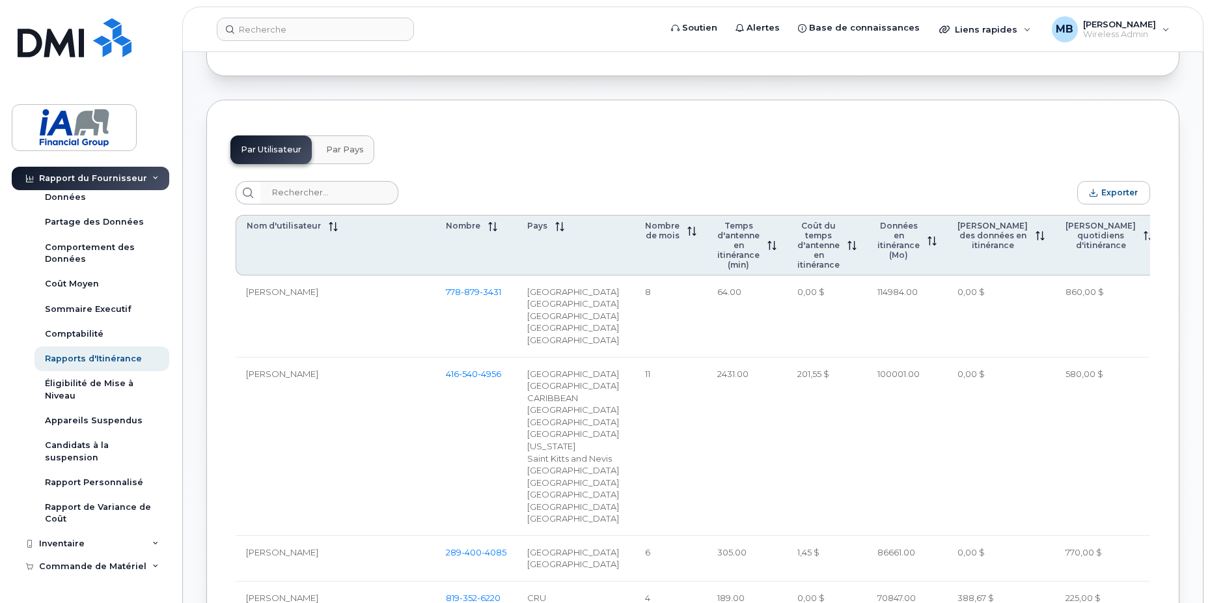
scroll to position [525, 0]
